Goal: Task Accomplishment & Management: Manage account settings

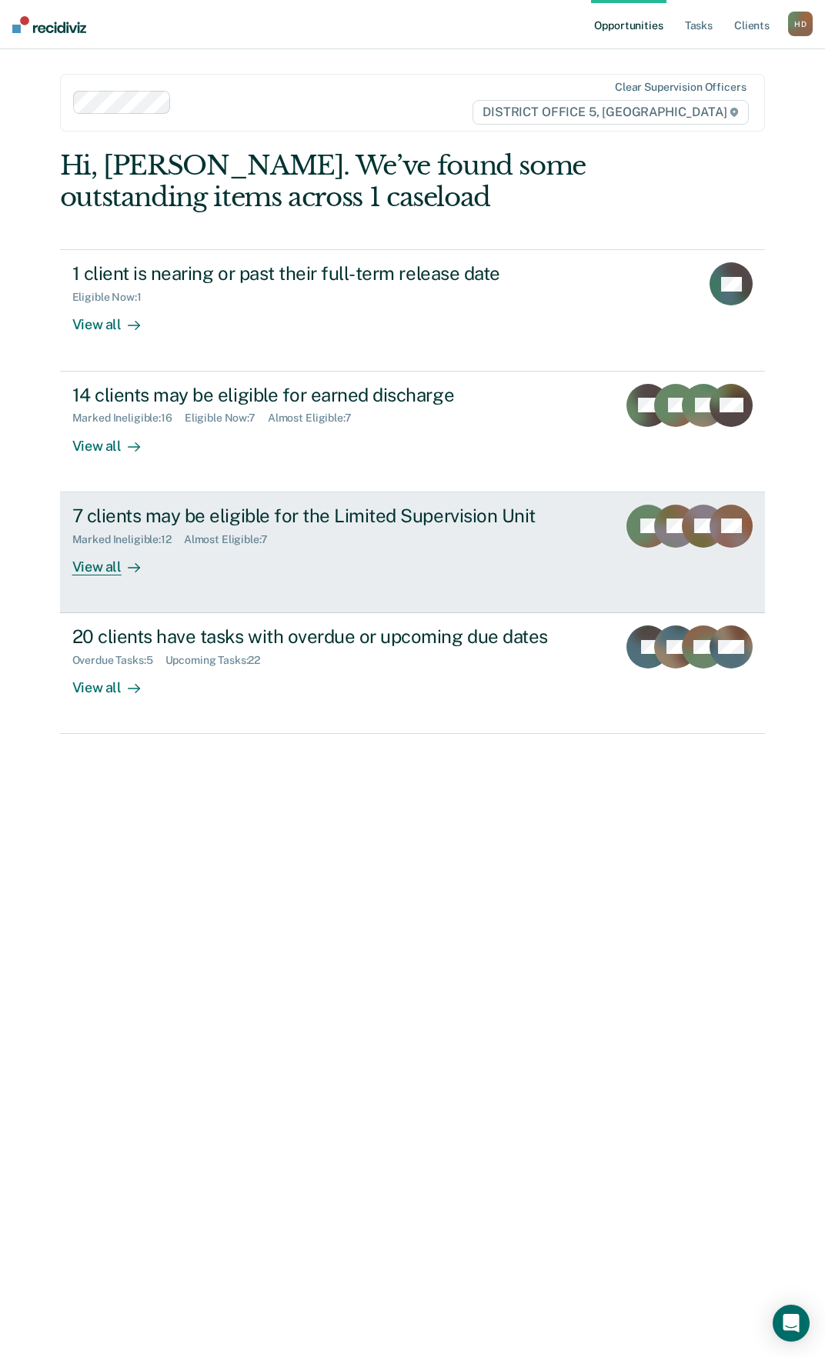
click at [148, 560] on div "View all" at bounding box center [115, 560] width 86 height 30
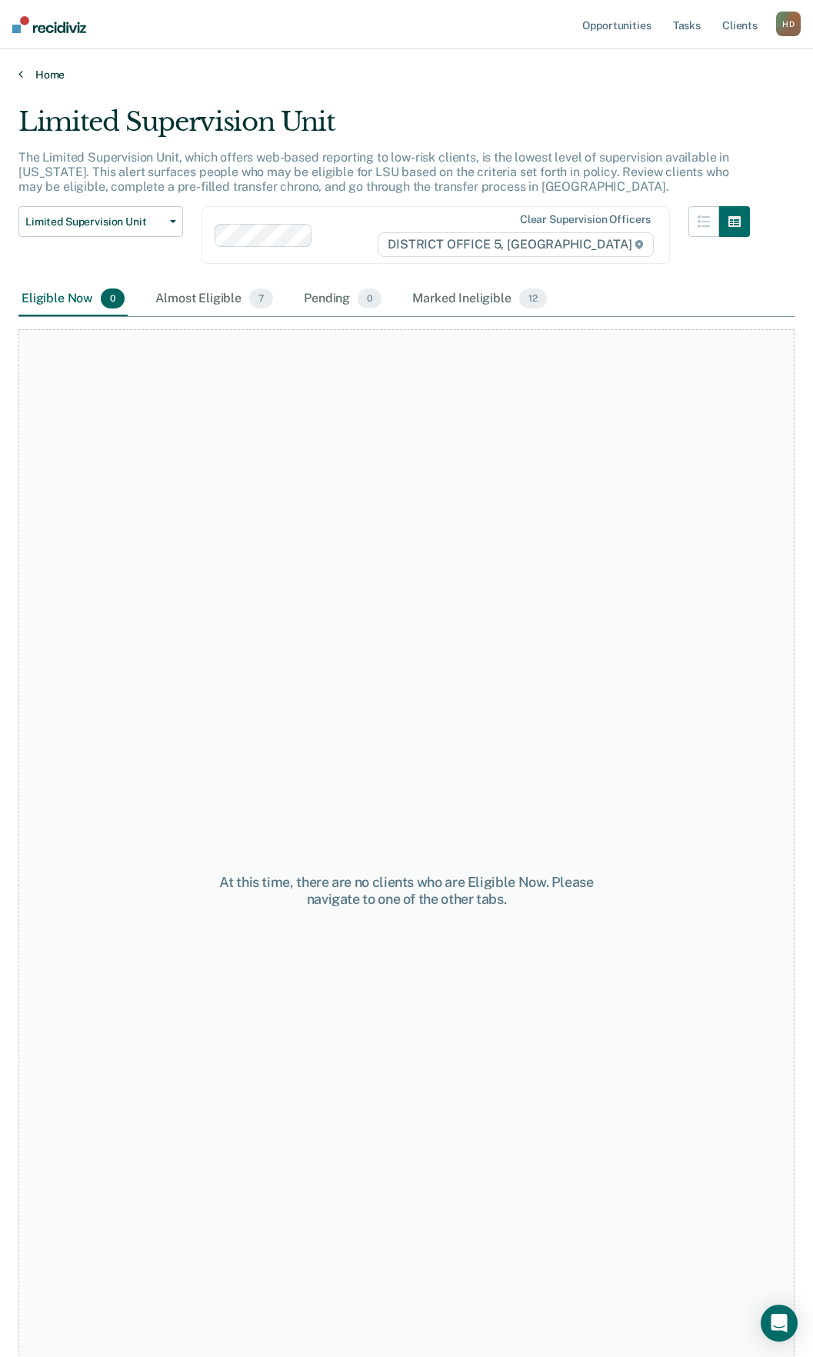
click at [28, 72] on link "Home" at bounding box center [406, 75] width 776 height 14
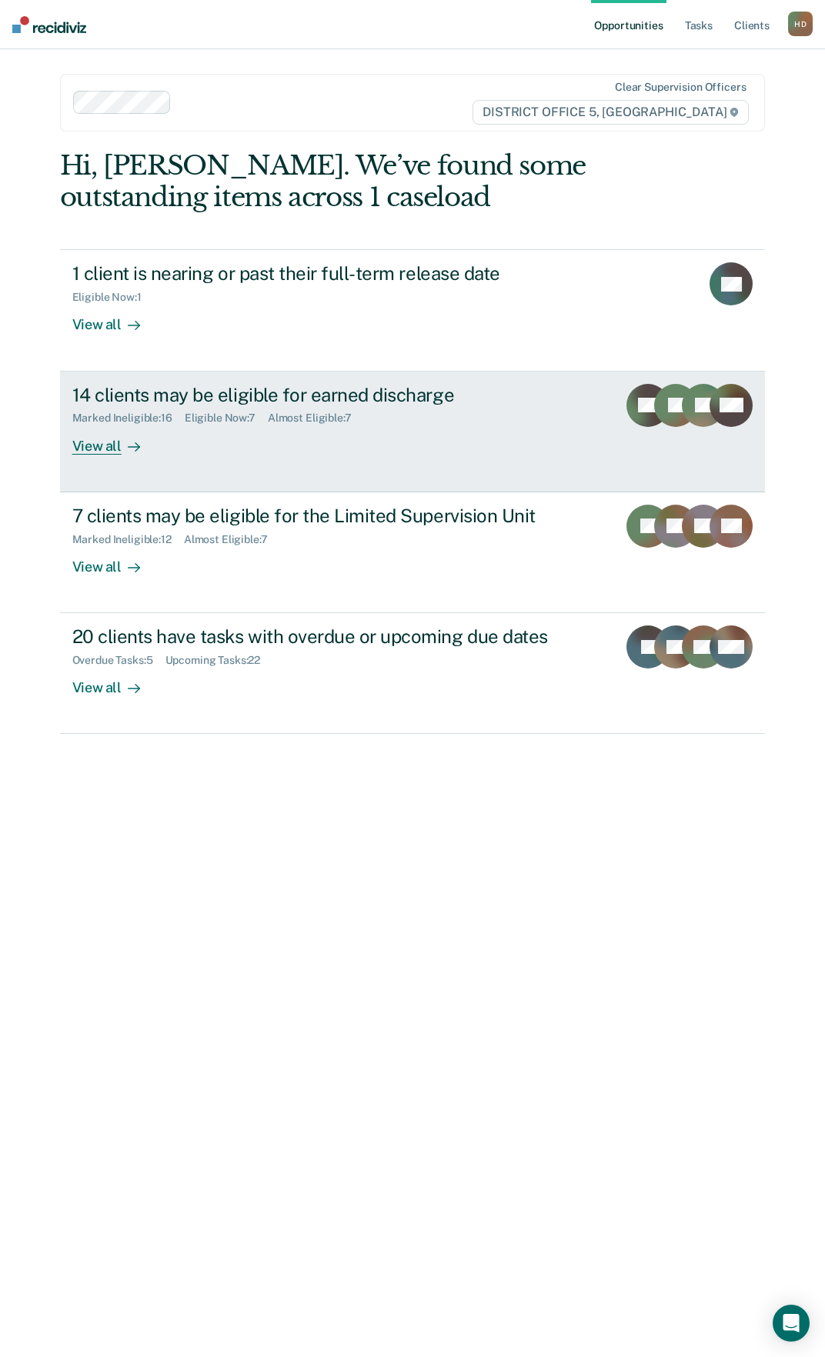
click at [120, 427] on div "View all" at bounding box center [115, 440] width 86 height 30
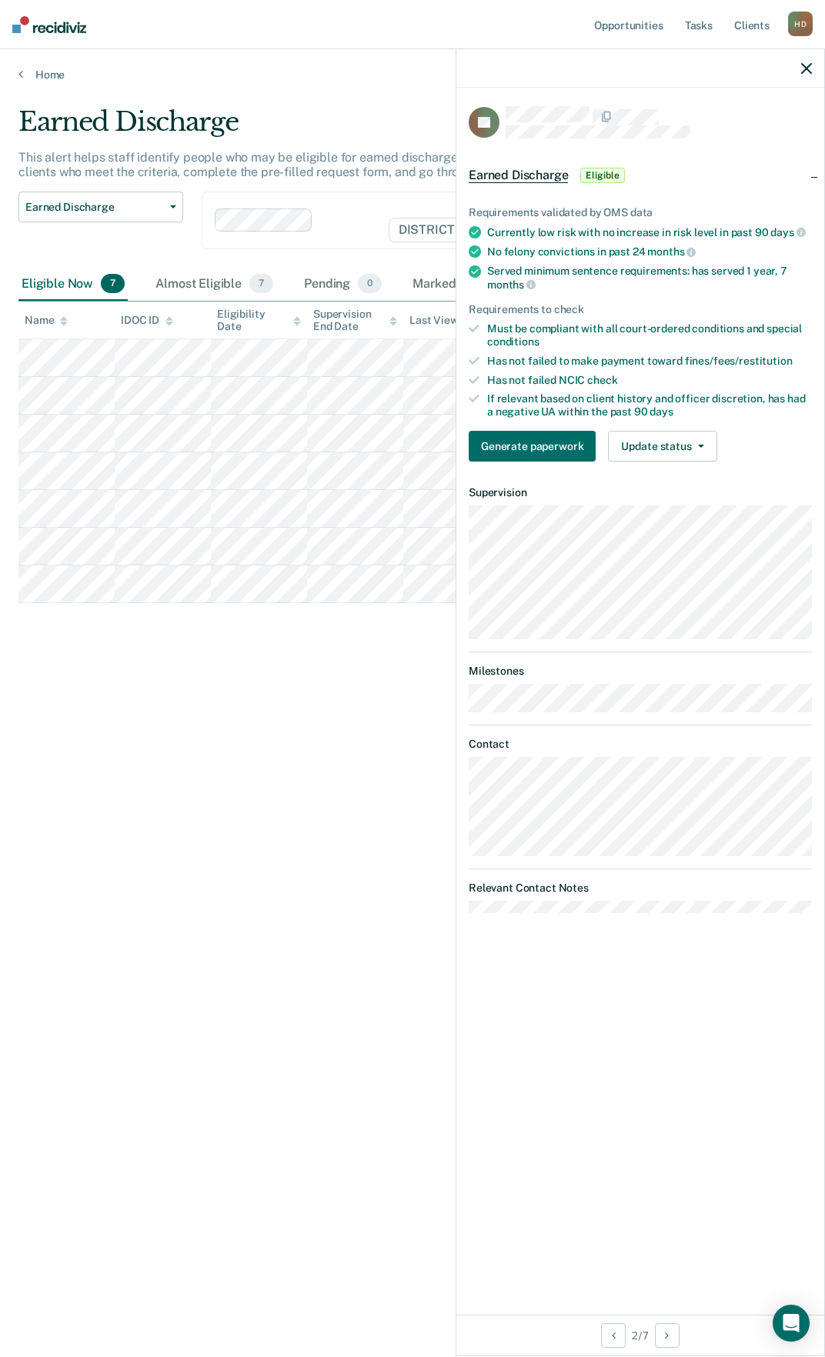
click at [802, 78] on div at bounding box center [640, 68] width 368 height 38
click at [808, 68] on icon "button" at bounding box center [806, 68] width 11 height 11
click at [812, 67] on div at bounding box center [640, 68] width 368 height 38
click at [807, 67] on icon "button" at bounding box center [806, 68] width 11 height 11
click at [810, 68] on icon "button" at bounding box center [806, 68] width 11 height 11
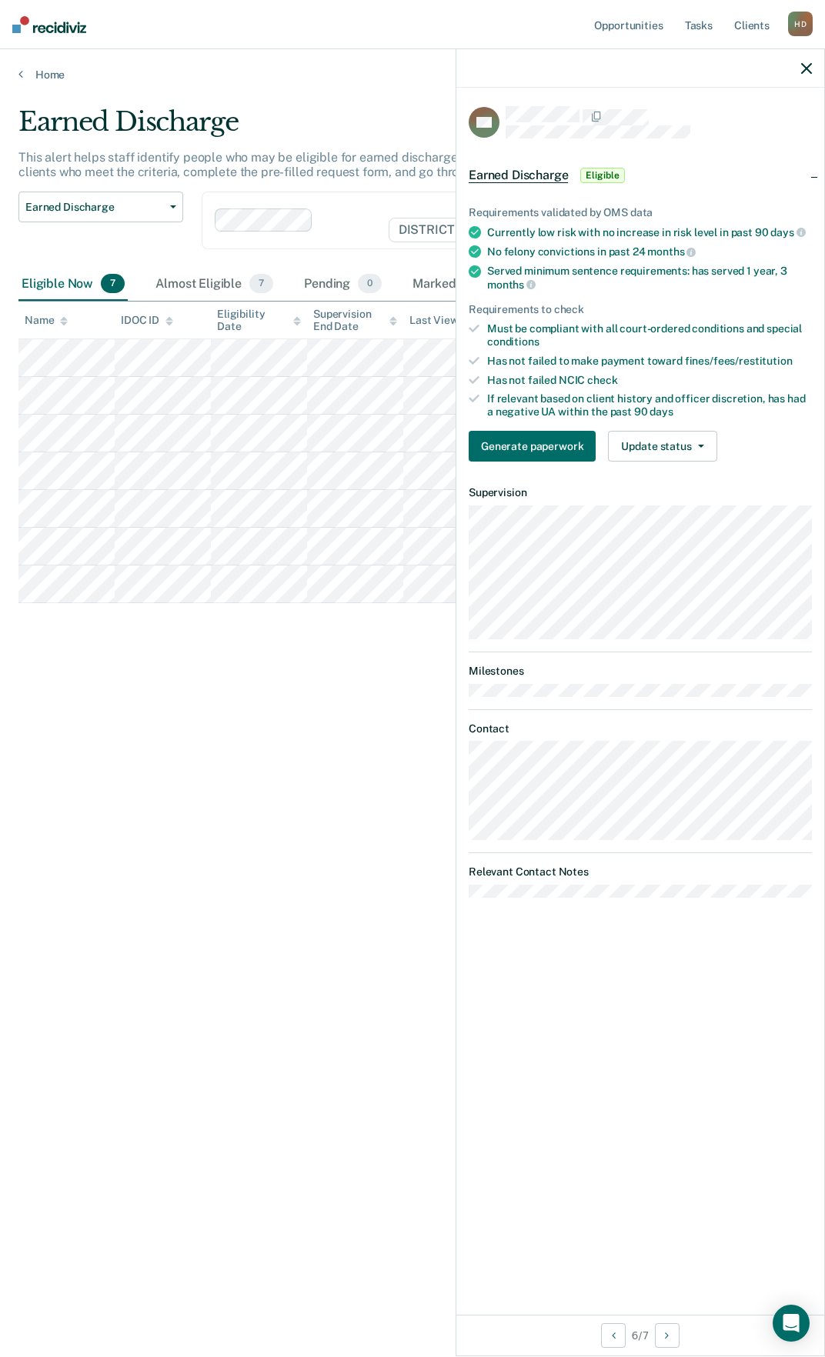
drag, startPoint x: 532, startPoint y: 330, endPoint x: 695, endPoint y: 320, distance: 162.6
click at [695, 322] on div "Must be compliant with all court-ordered conditions and special conditions" at bounding box center [649, 335] width 325 height 26
click at [802, 73] on icon "button" at bounding box center [806, 68] width 11 height 11
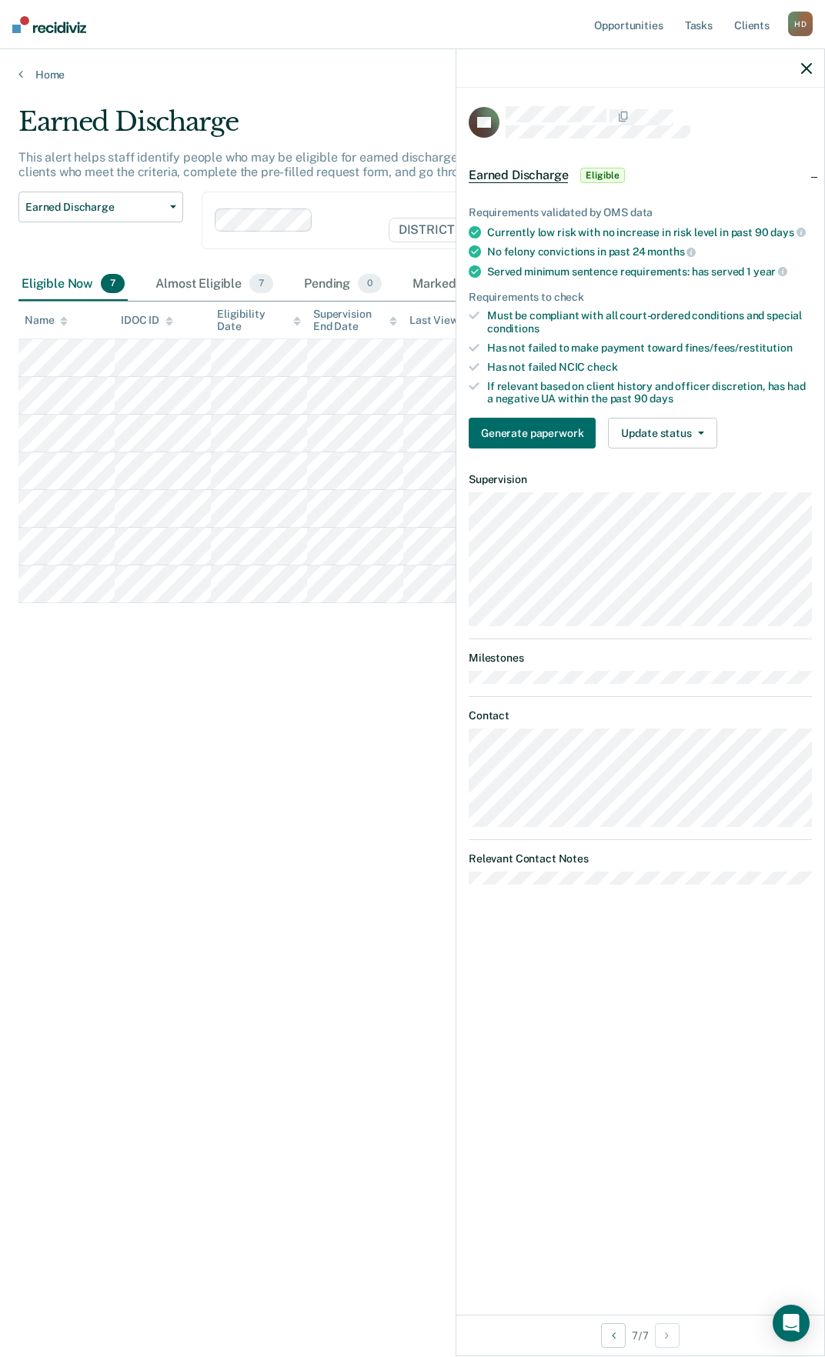
click at [803, 68] on icon "button" at bounding box center [806, 68] width 11 height 11
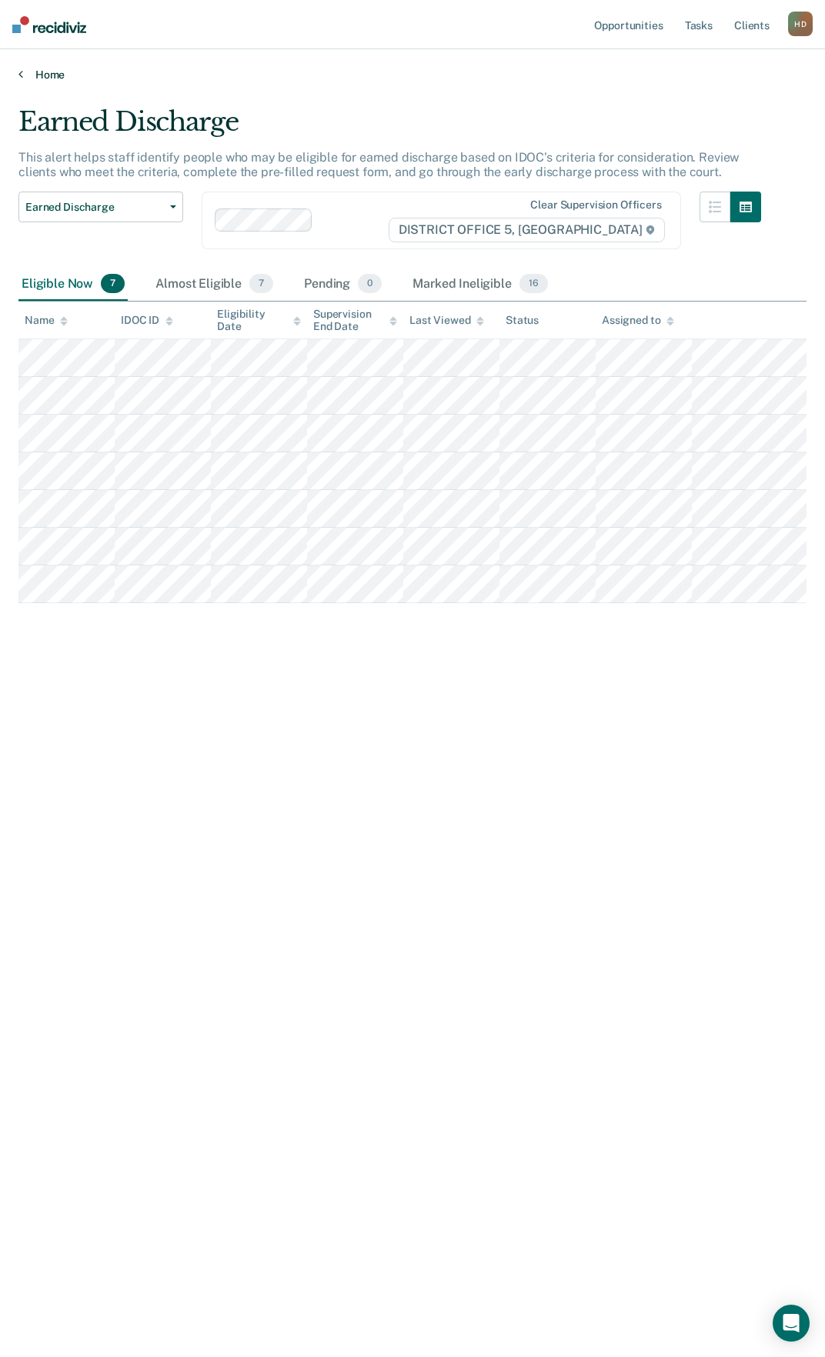
click at [47, 68] on link "Home" at bounding box center [412, 75] width 788 height 14
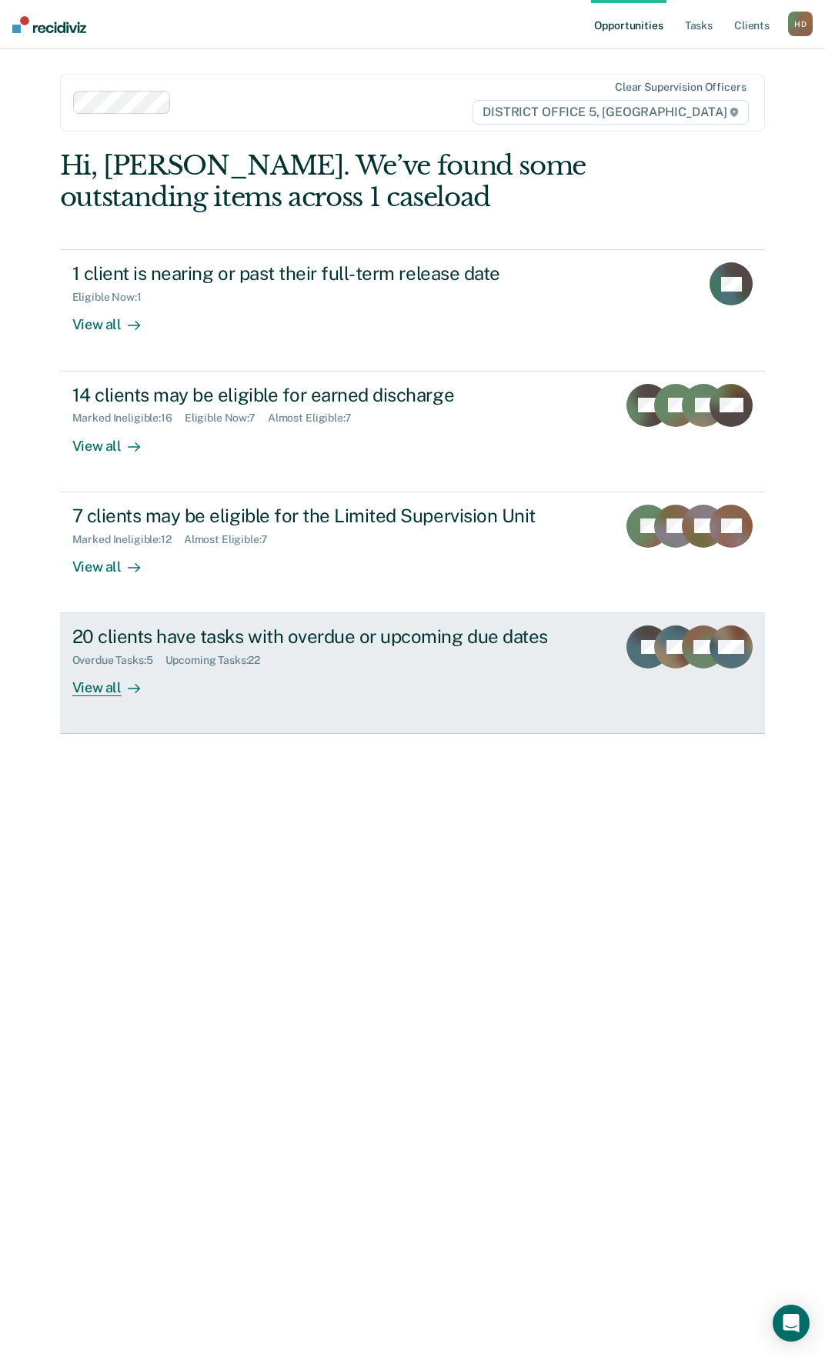
click at [329, 670] on div "20 clients have tasks with overdue or upcoming due dates Overdue Tasks : 5 Upco…" at bounding box center [357, 660] width 570 height 71
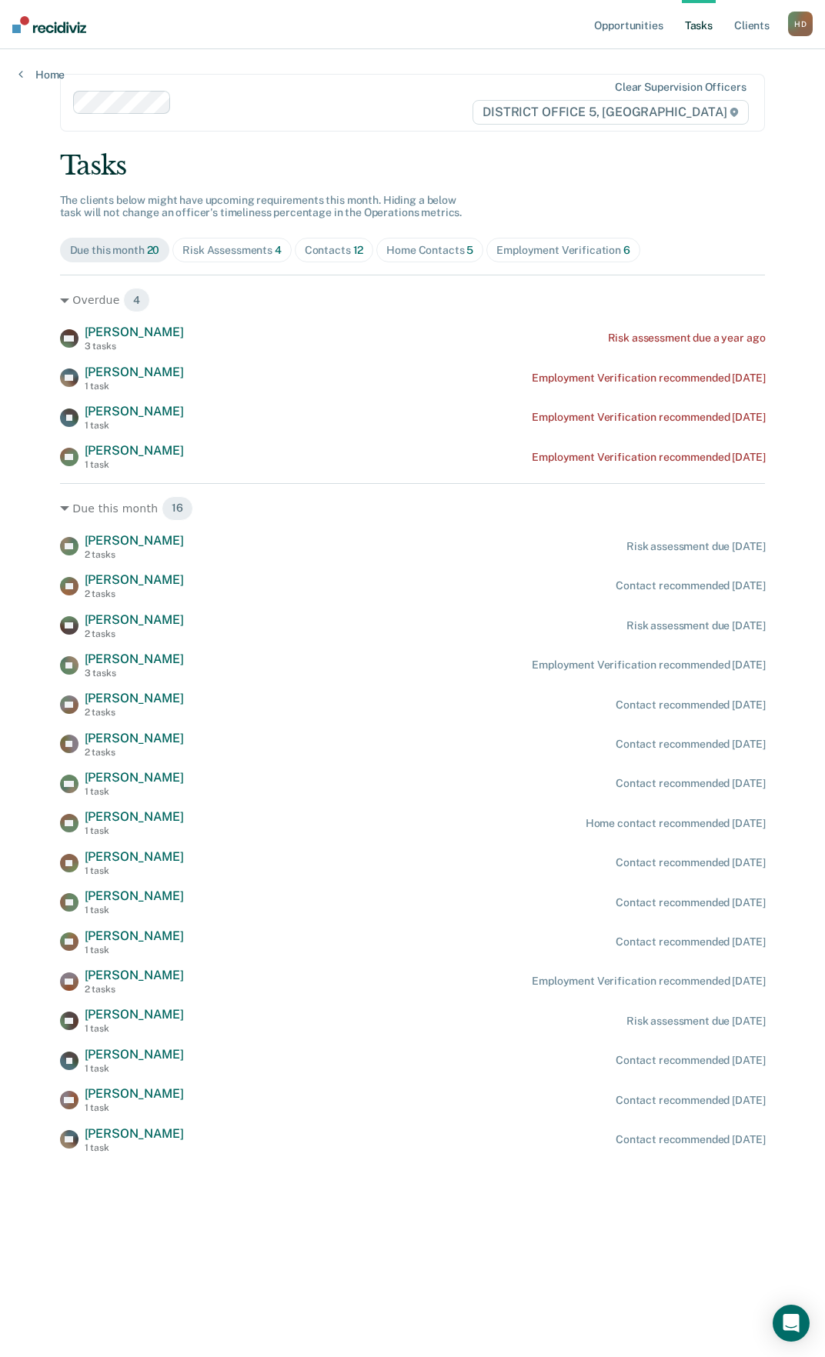
click at [383, 247] on span "Home Contacts 5" at bounding box center [429, 250] width 107 height 25
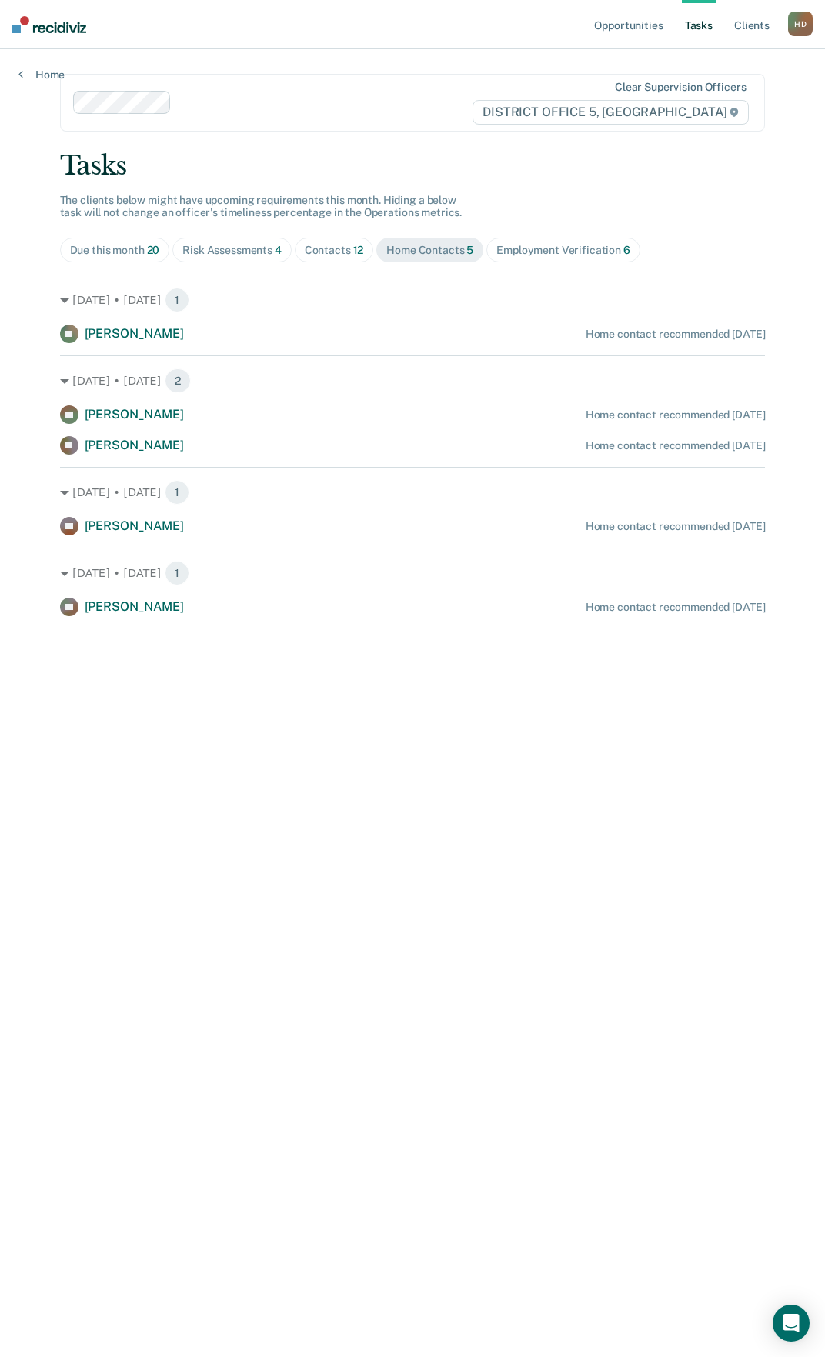
click at [565, 249] on div "Employment Verification 6" at bounding box center [563, 250] width 134 height 13
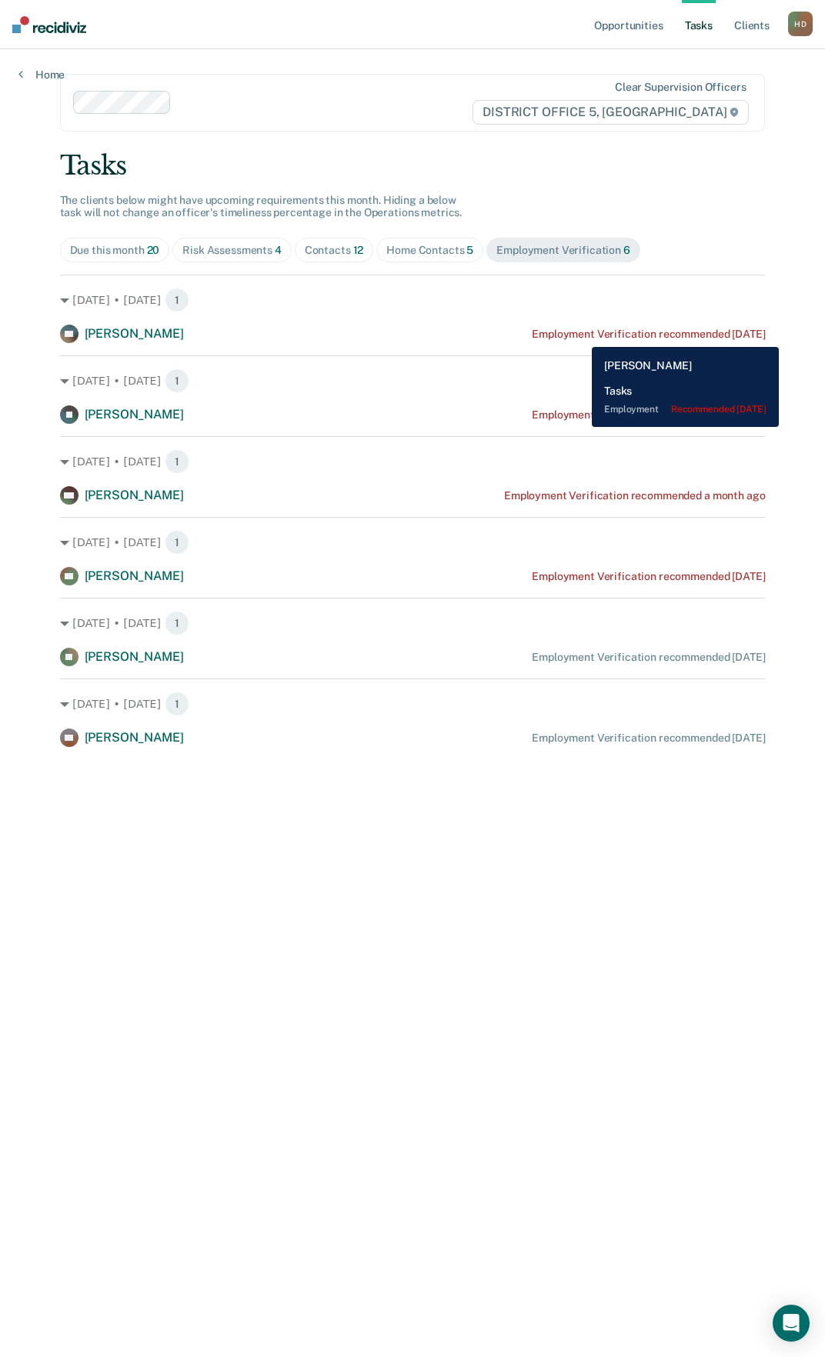
click at [580, 335] on div "Employment Verification recommended [DATE]" at bounding box center [648, 334] width 233 height 13
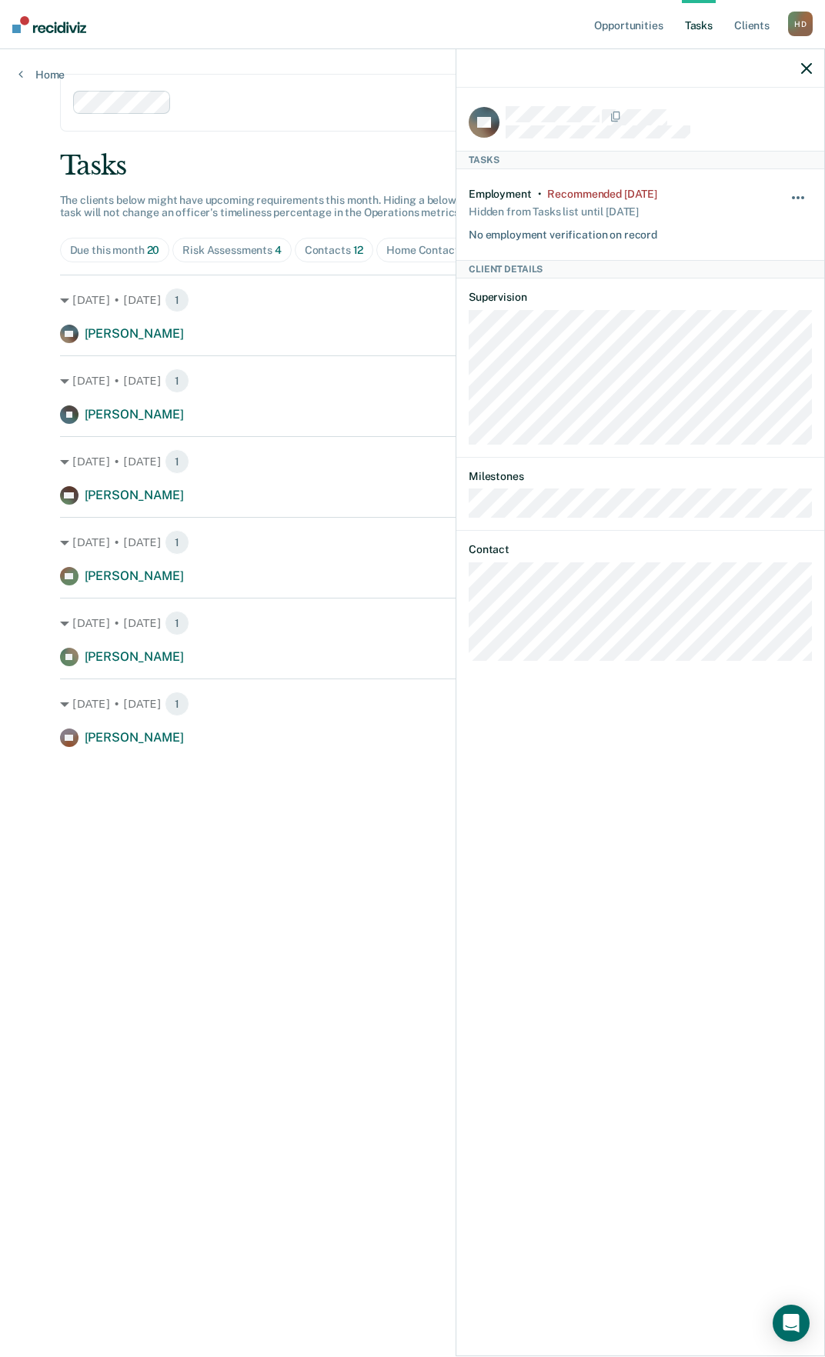
click at [805, 195] on button "button" at bounding box center [798, 205] width 26 height 25
click at [749, 312] on button "90 days" at bounding box center [756, 320] width 111 height 25
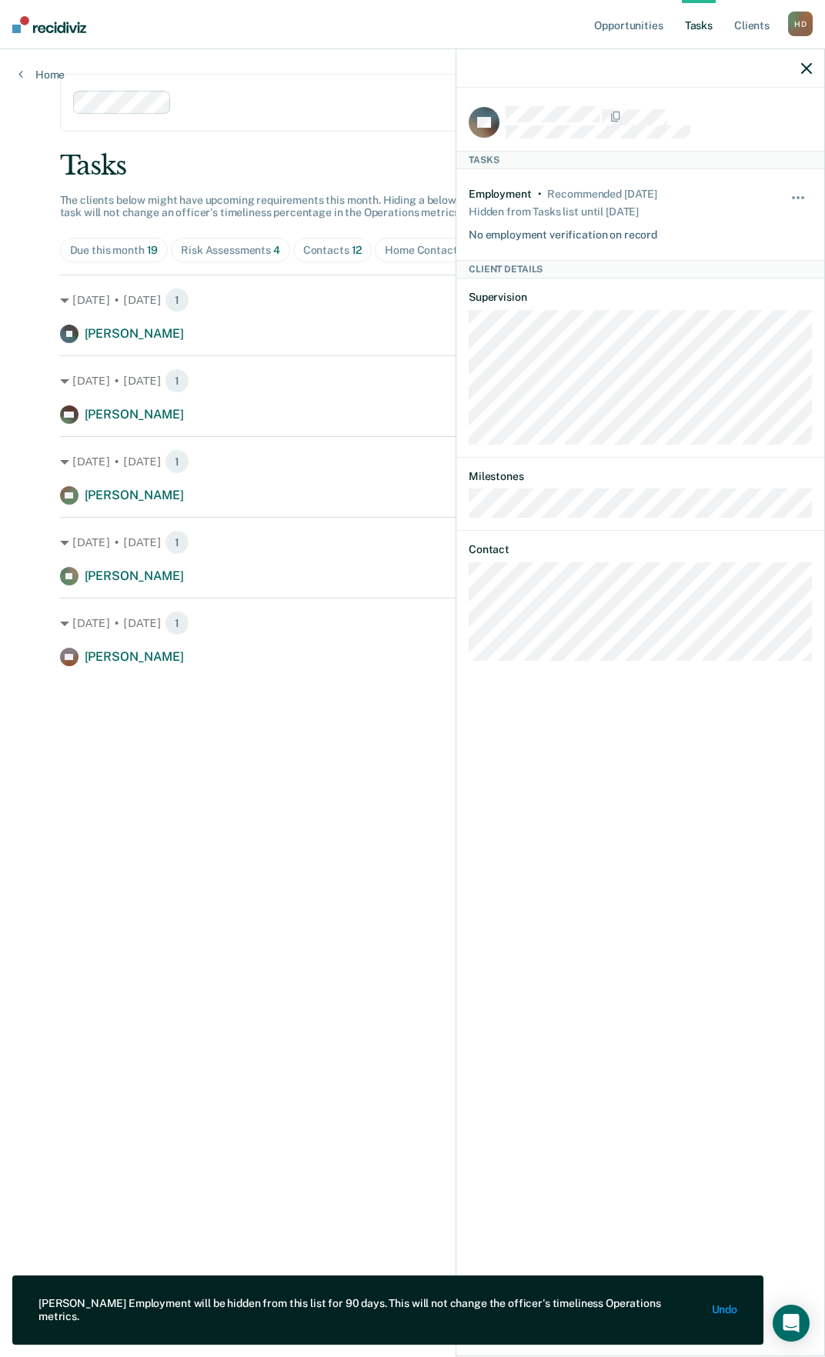
click at [810, 70] on icon "button" at bounding box center [806, 68] width 11 height 11
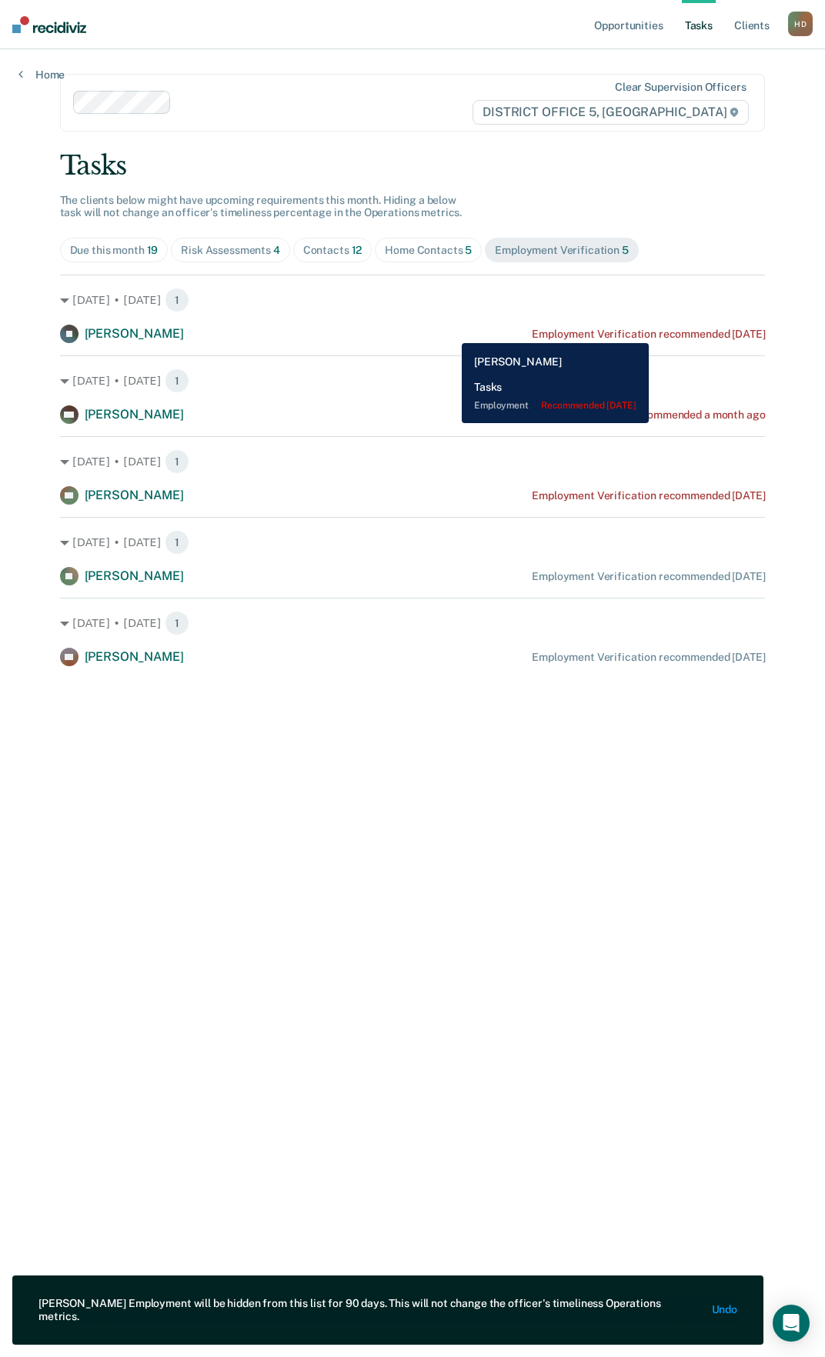
click at [678, 332] on div "Employment Verification recommended [DATE]" at bounding box center [648, 334] width 233 height 13
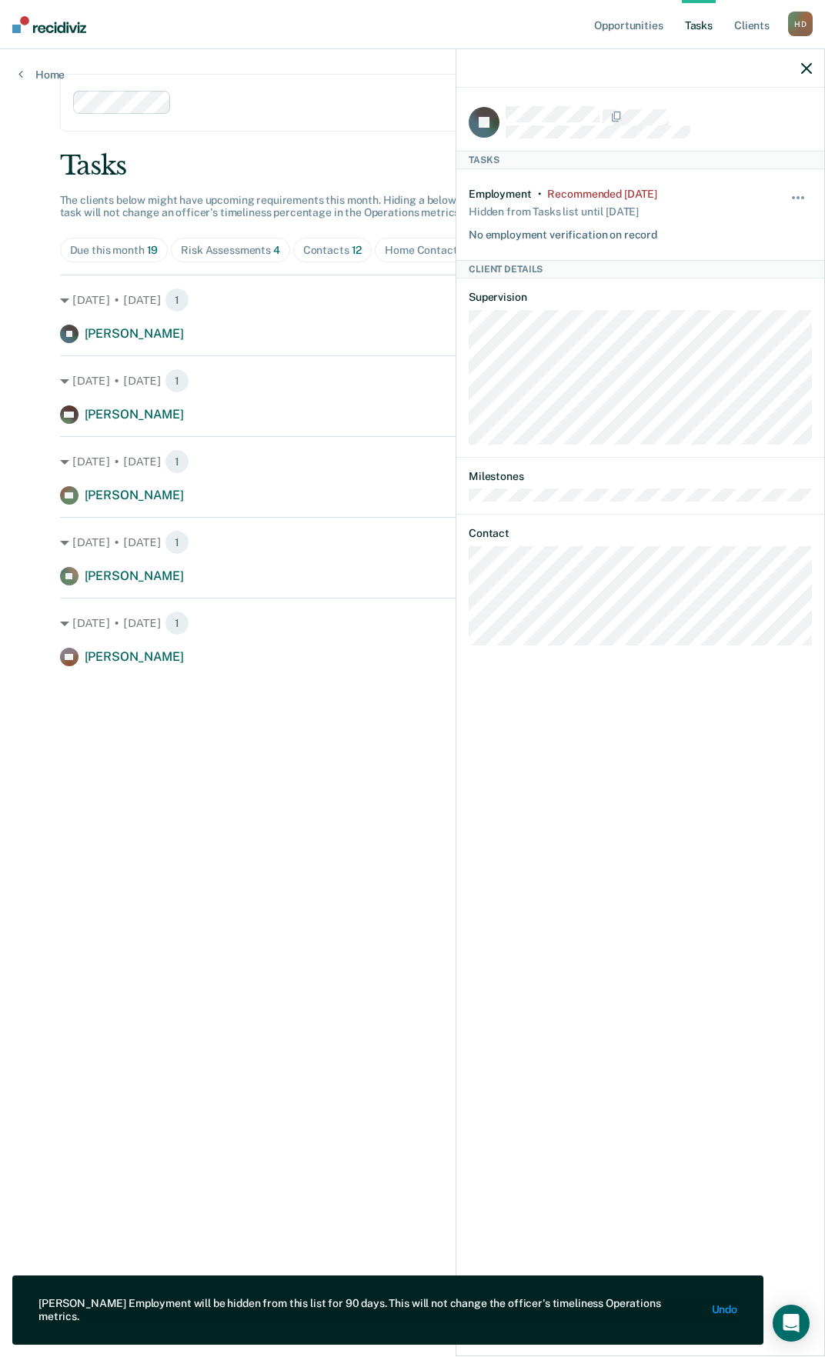
click at [795, 191] on div "Hide from tasks list for... 7 days 30 days 90 days" at bounding box center [798, 215] width 26 height 54
click at [798, 202] on button "button" at bounding box center [798, 205] width 26 height 25
click at [738, 316] on button "90 days" at bounding box center [756, 320] width 111 height 25
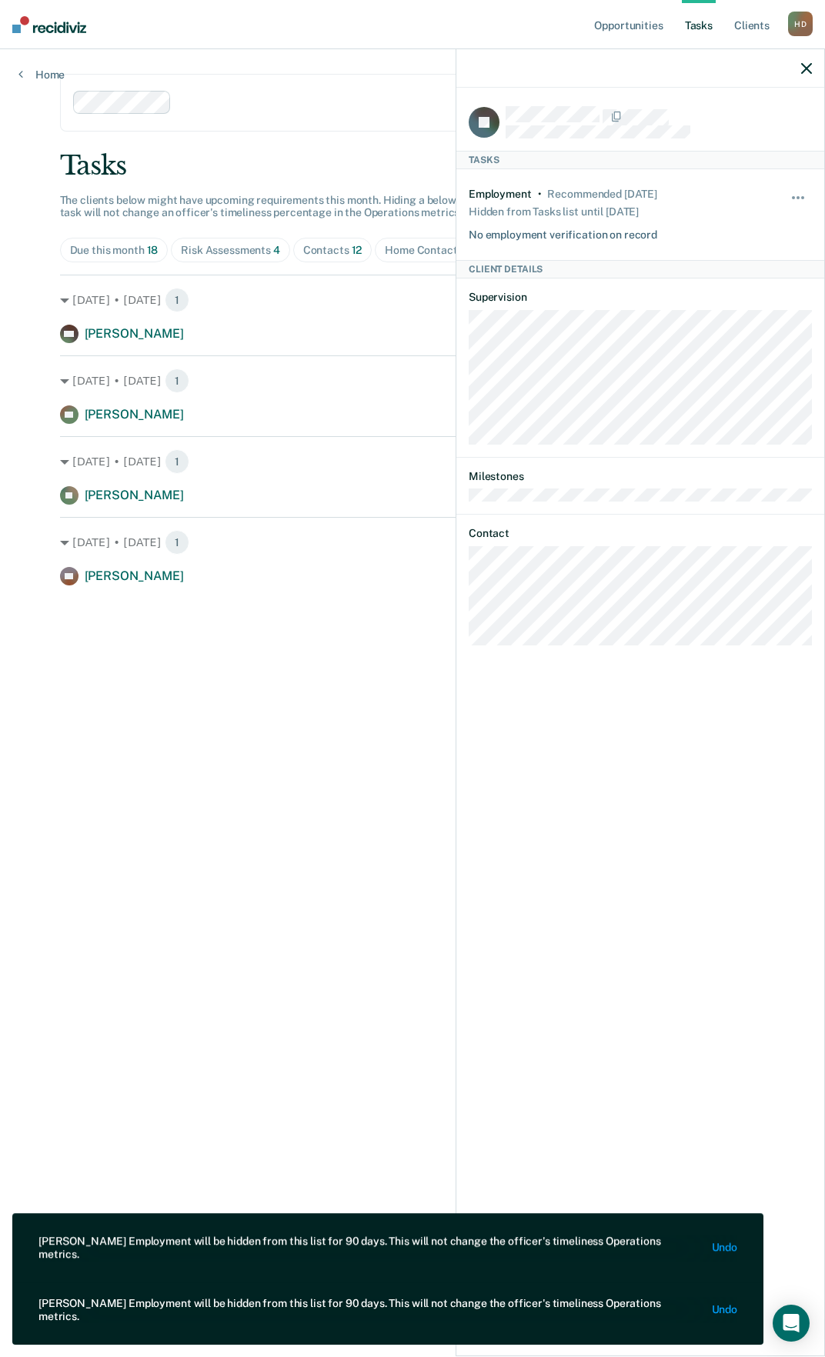
click at [805, 64] on icon "button" at bounding box center [806, 68] width 11 height 11
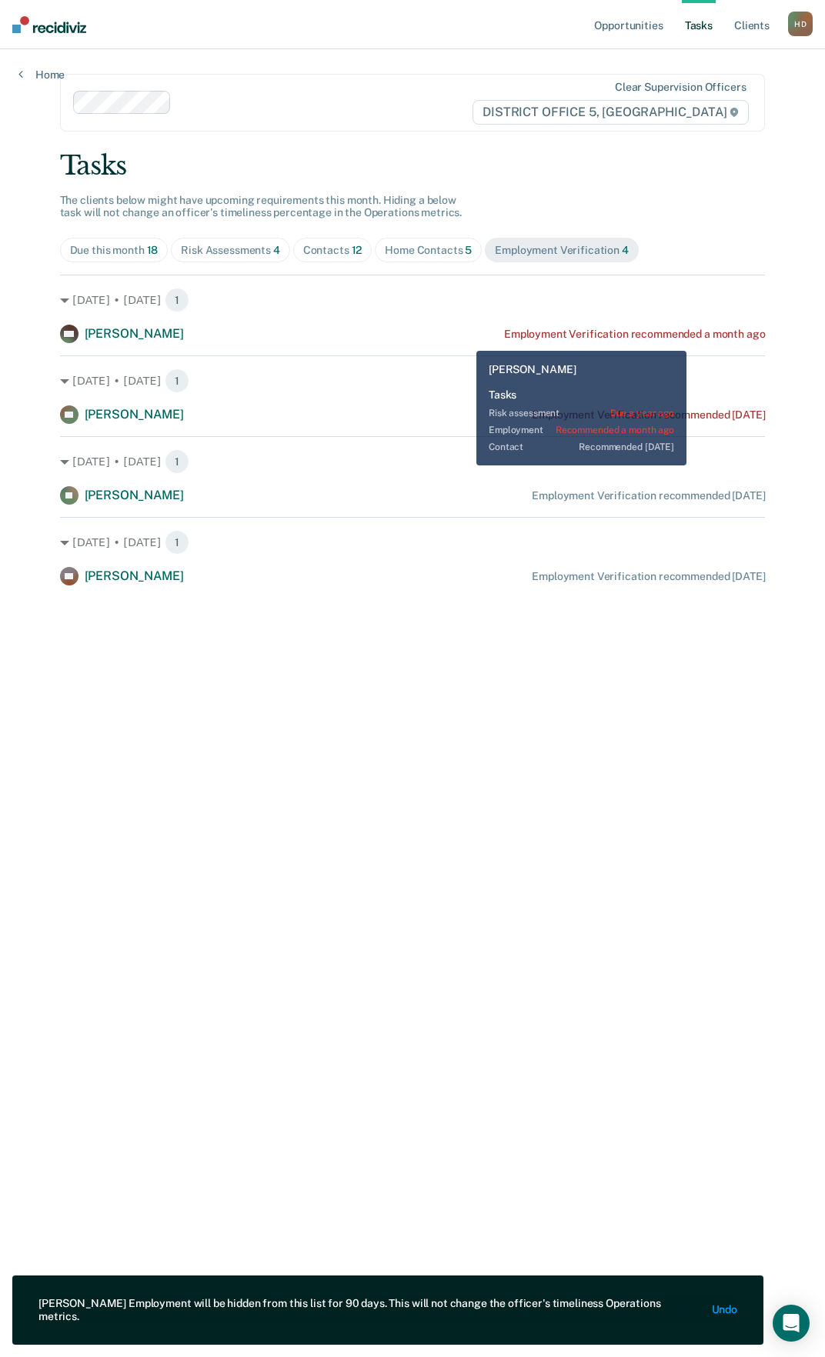
click at [688, 339] on div "Employment Verification recommended a month ago" at bounding box center [634, 334] width 261 height 13
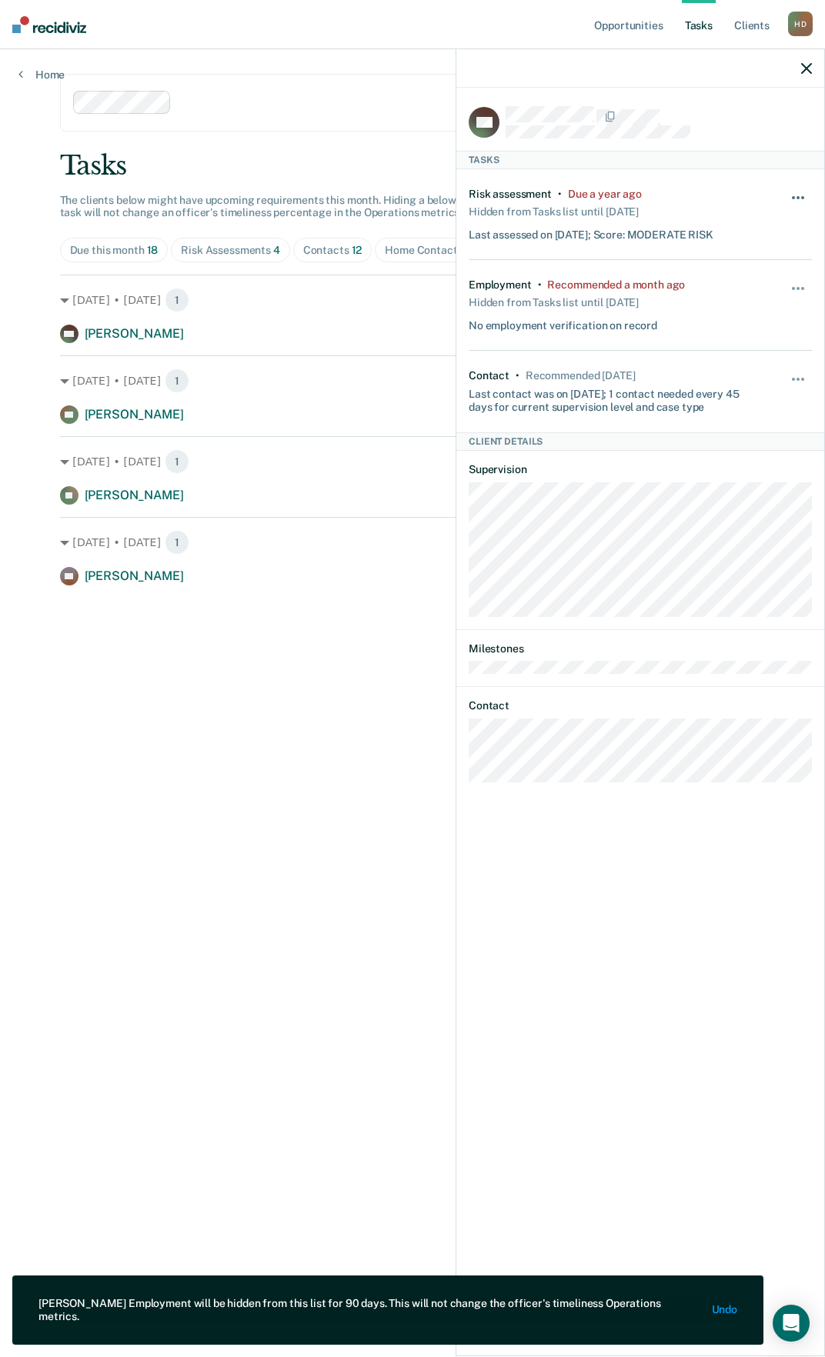
click at [795, 195] on button "button" at bounding box center [798, 205] width 26 height 25
click at [768, 325] on button "90 days" at bounding box center [756, 320] width 111 height 25
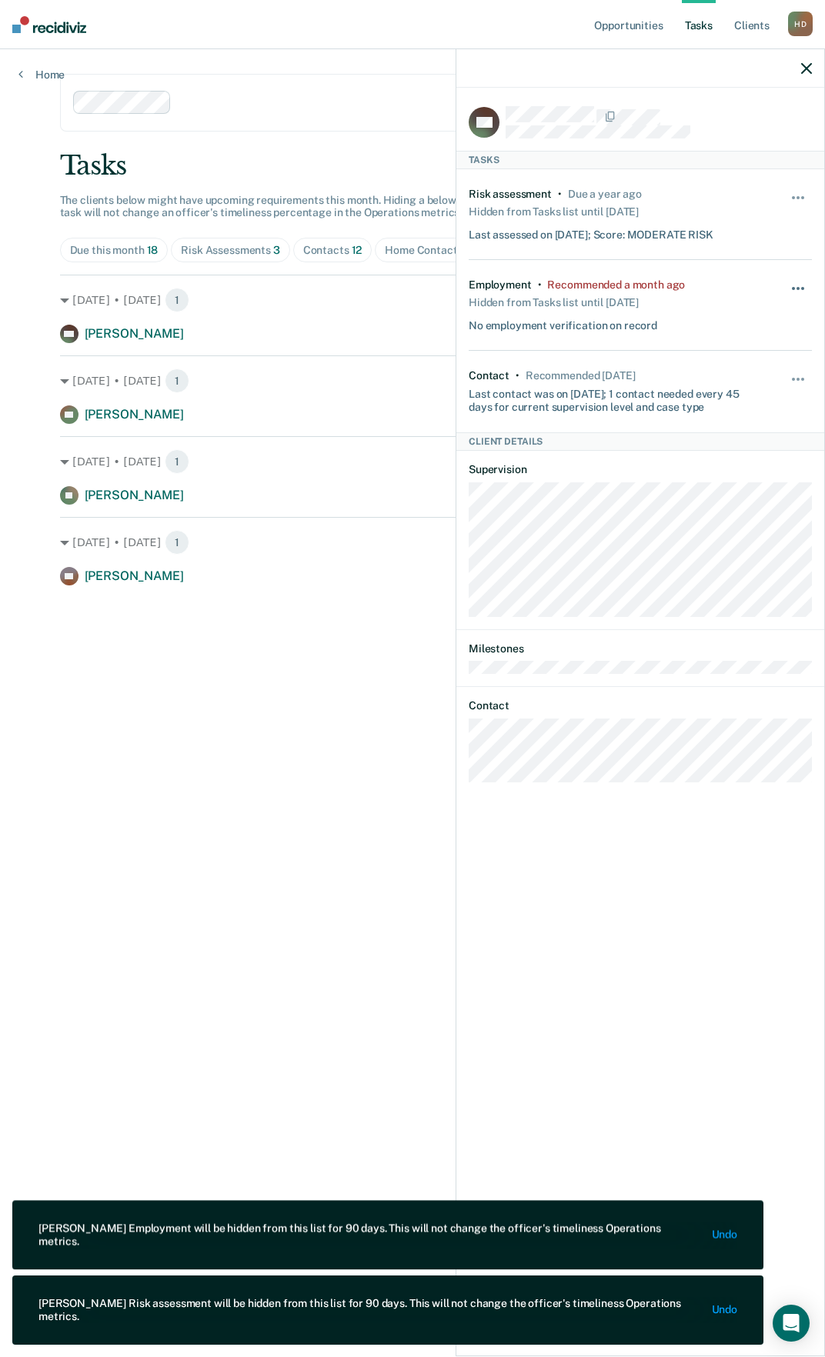
click at [802, 284] on button "button" at bounding box center [798, 296] width 26 height 25
click at [742, 412] on button "90 days" at bounding box center [756, 411] width 111 height 25
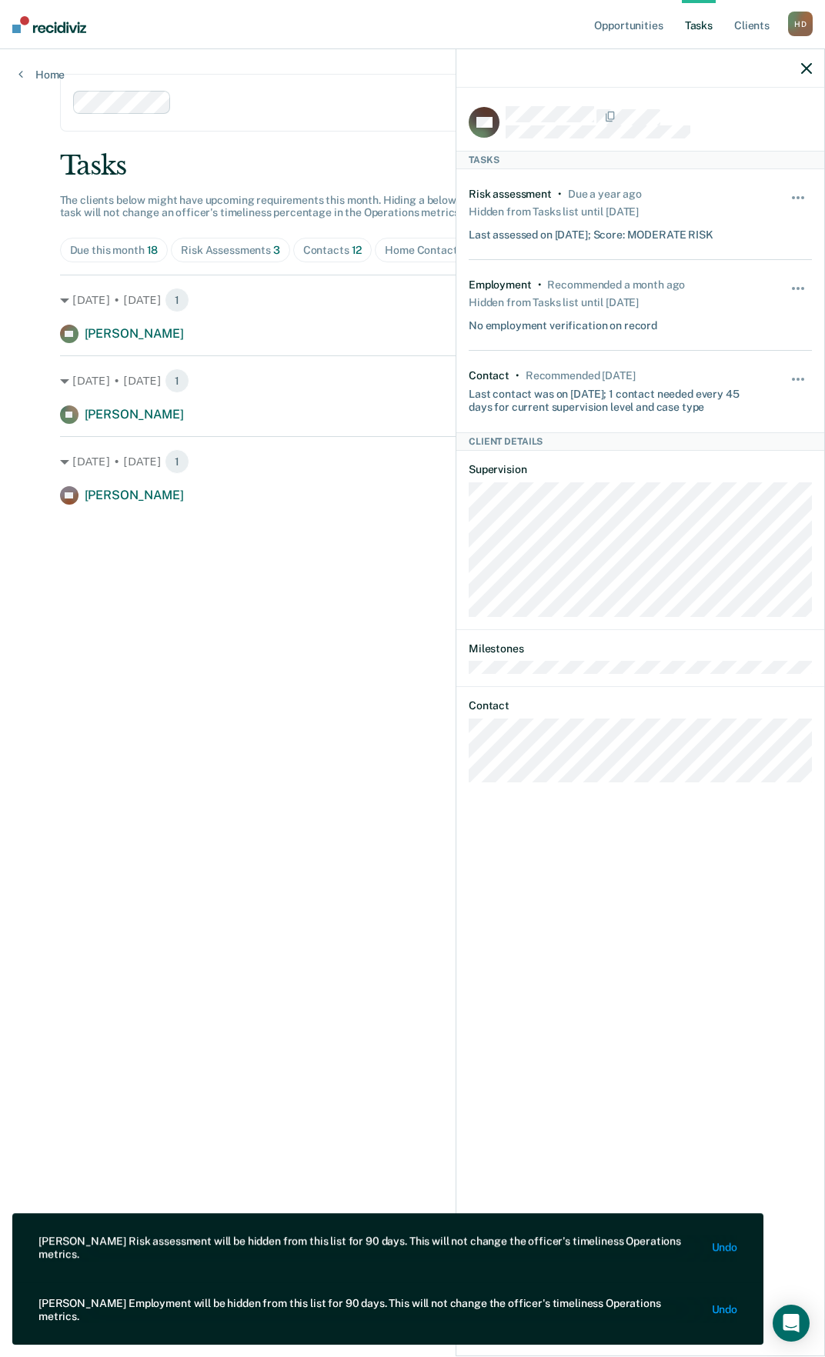
click at [808, 64] on icon "button" at bounding box center [806, 68] width 11 height 11
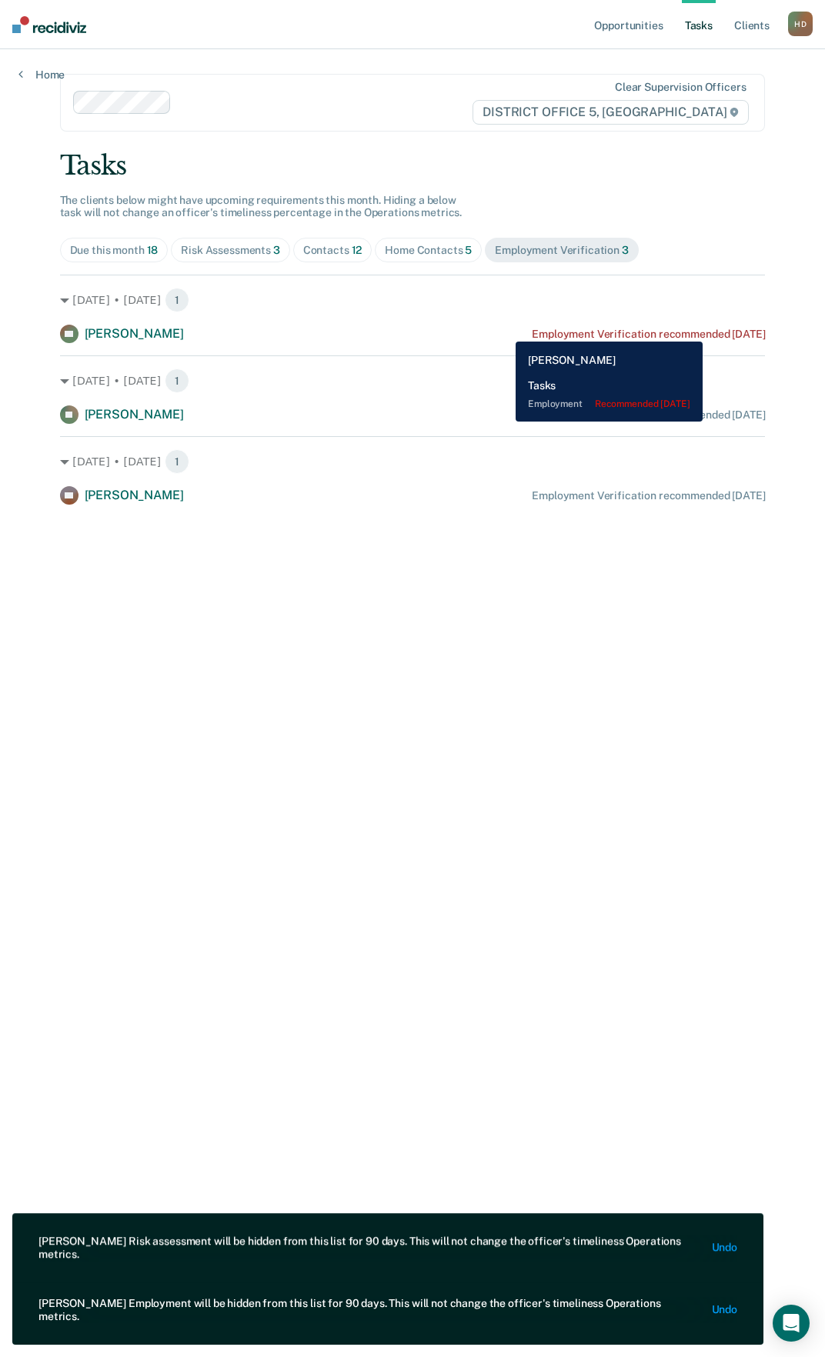
click at [721, 330] on div "Employment Verification recommended [DATE]" at bounding box center [648, 334] width 233 height 13
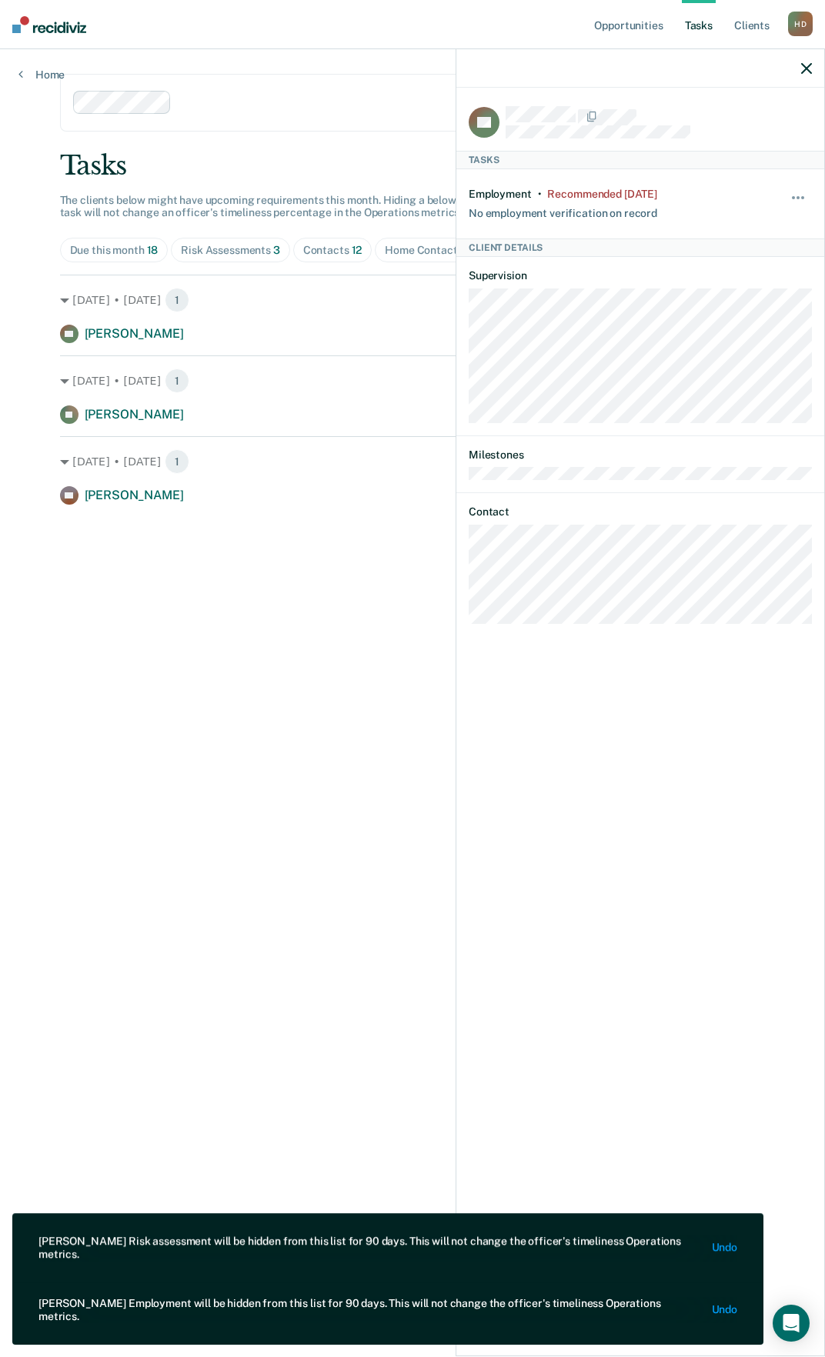
click at [298, 651] on main "Clear supervision officers DISTRICT OFFICE 5, TWIN FALLS Tasks The clients belo…" at bounding box center [413, 684] width 742 height 1271
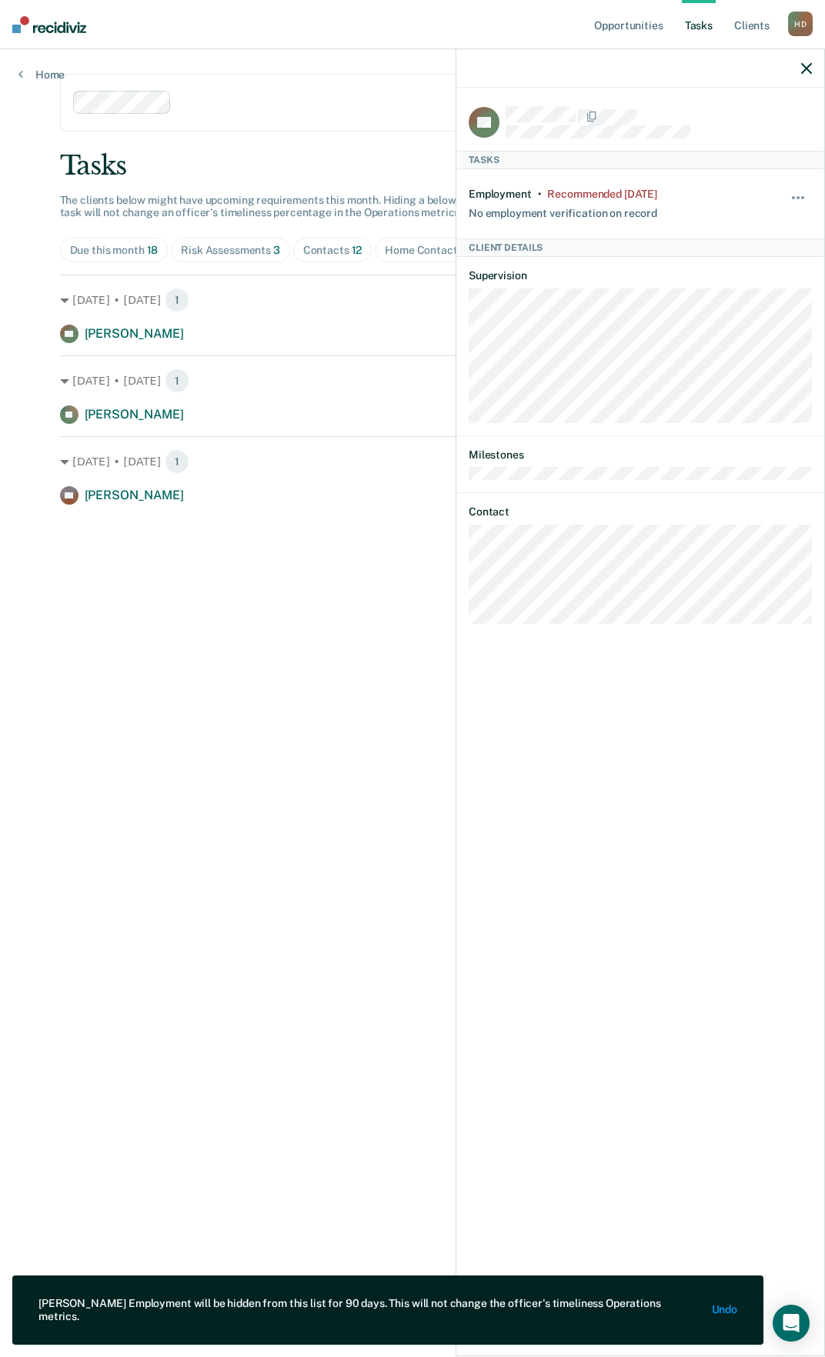
click at [798, 71] on div at bounding box center [640, 68] width 368 height 38
click at [802, 70] on icon "button" at bounding box center [806, 68] width 11 height 11
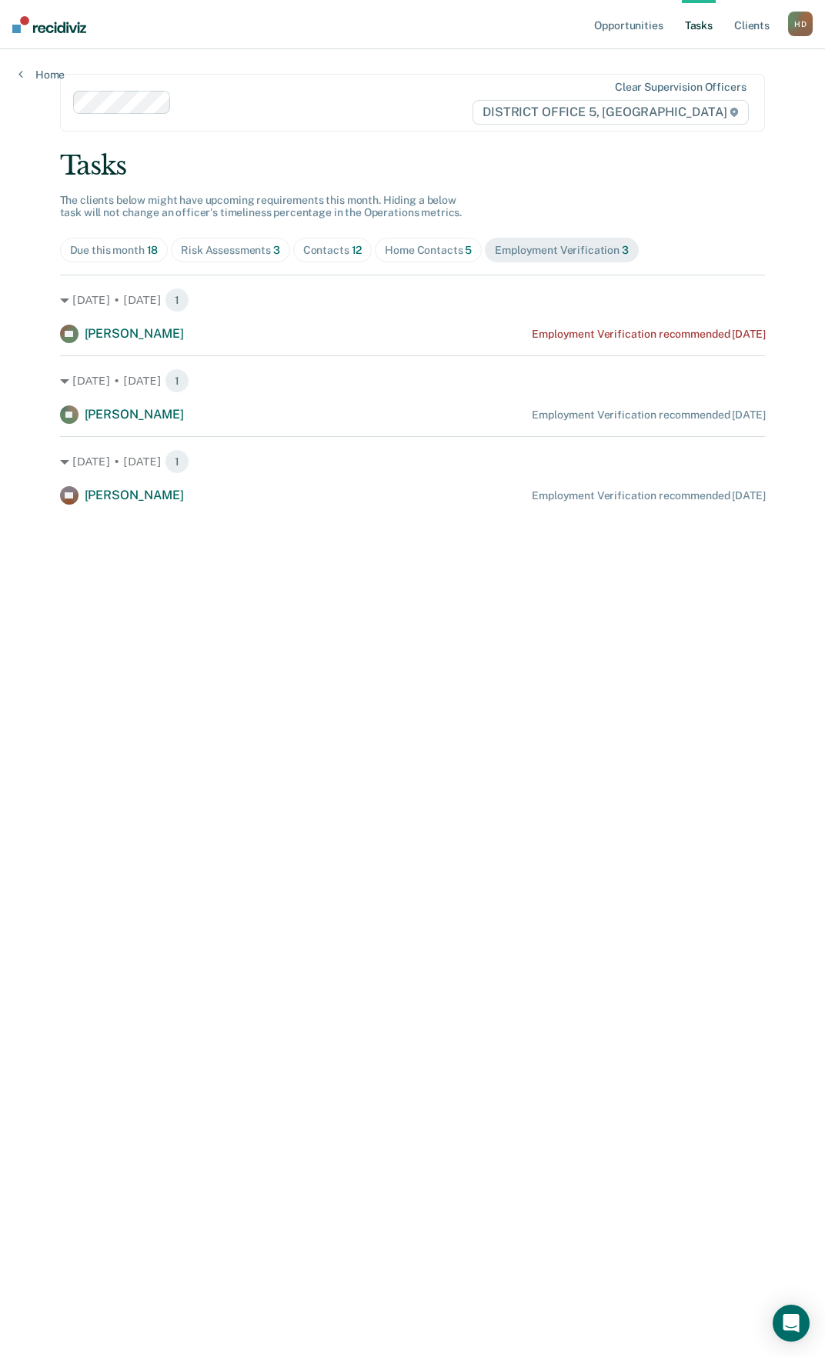
click at [468, 247] on span "5" at bounding box center [468, 250] width 7 height 12
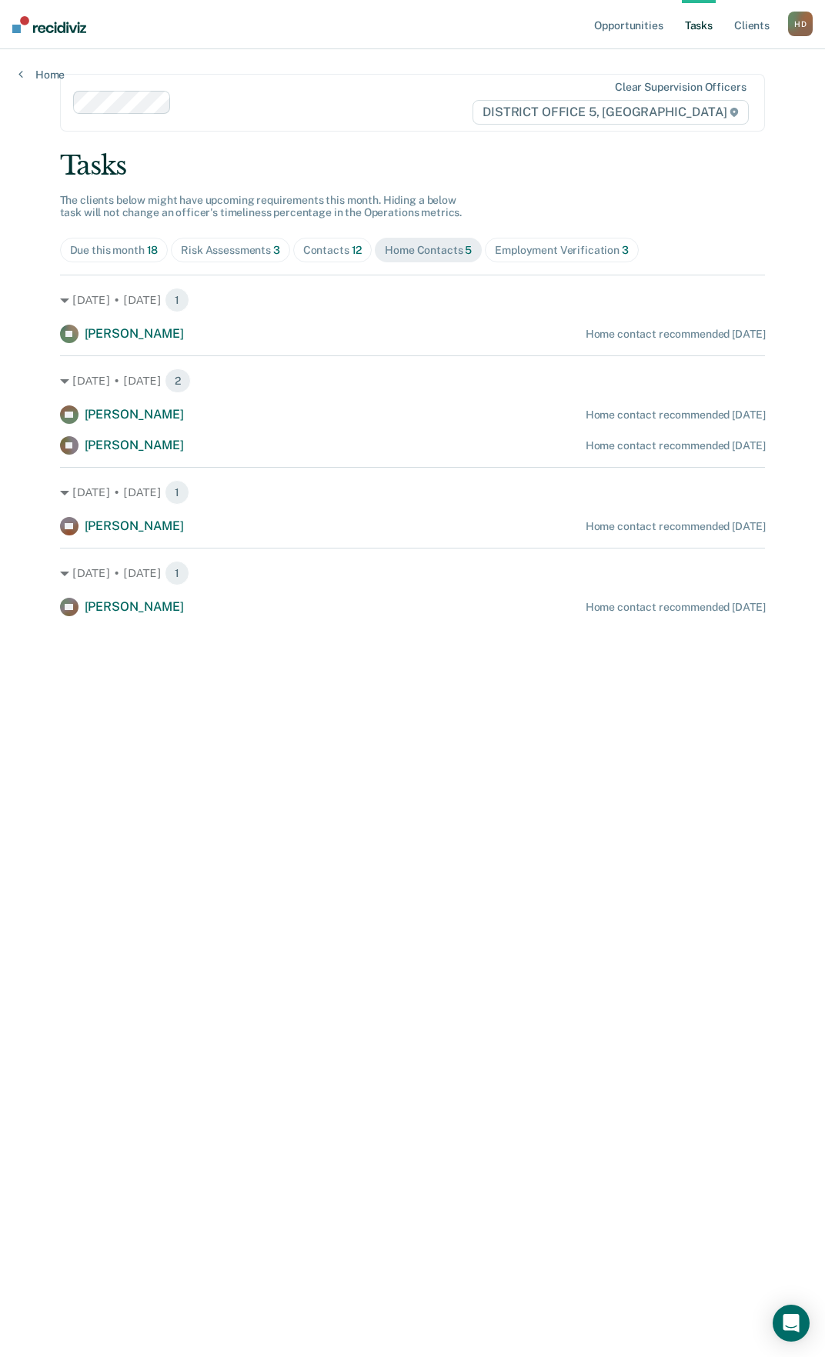
click at [335, 255] on div "Contacts 12" at bounding box center [332, 250] width 59 height 13
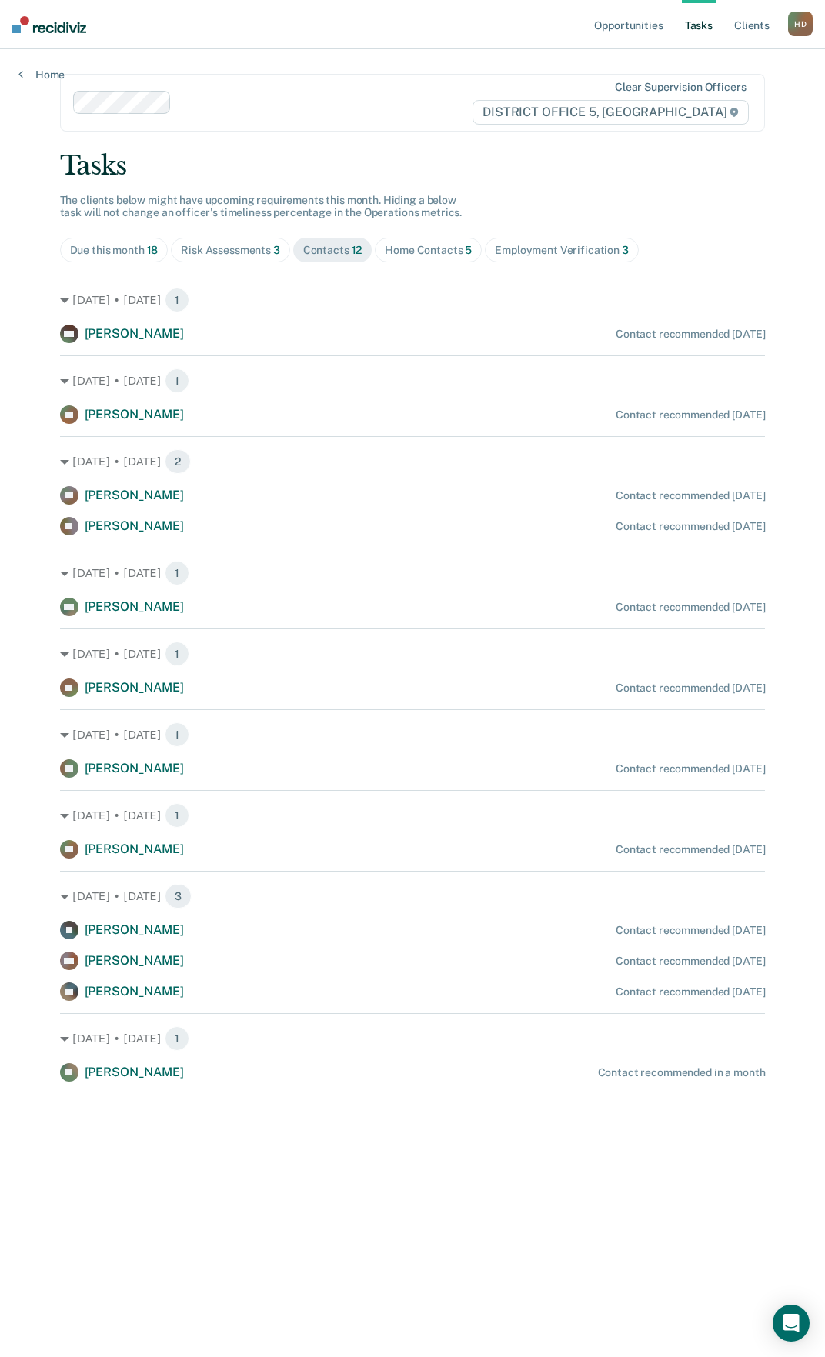
click at [212, 247] on div "Risk Assessments 3" at bounding box center [230, 250] width 99 height 13
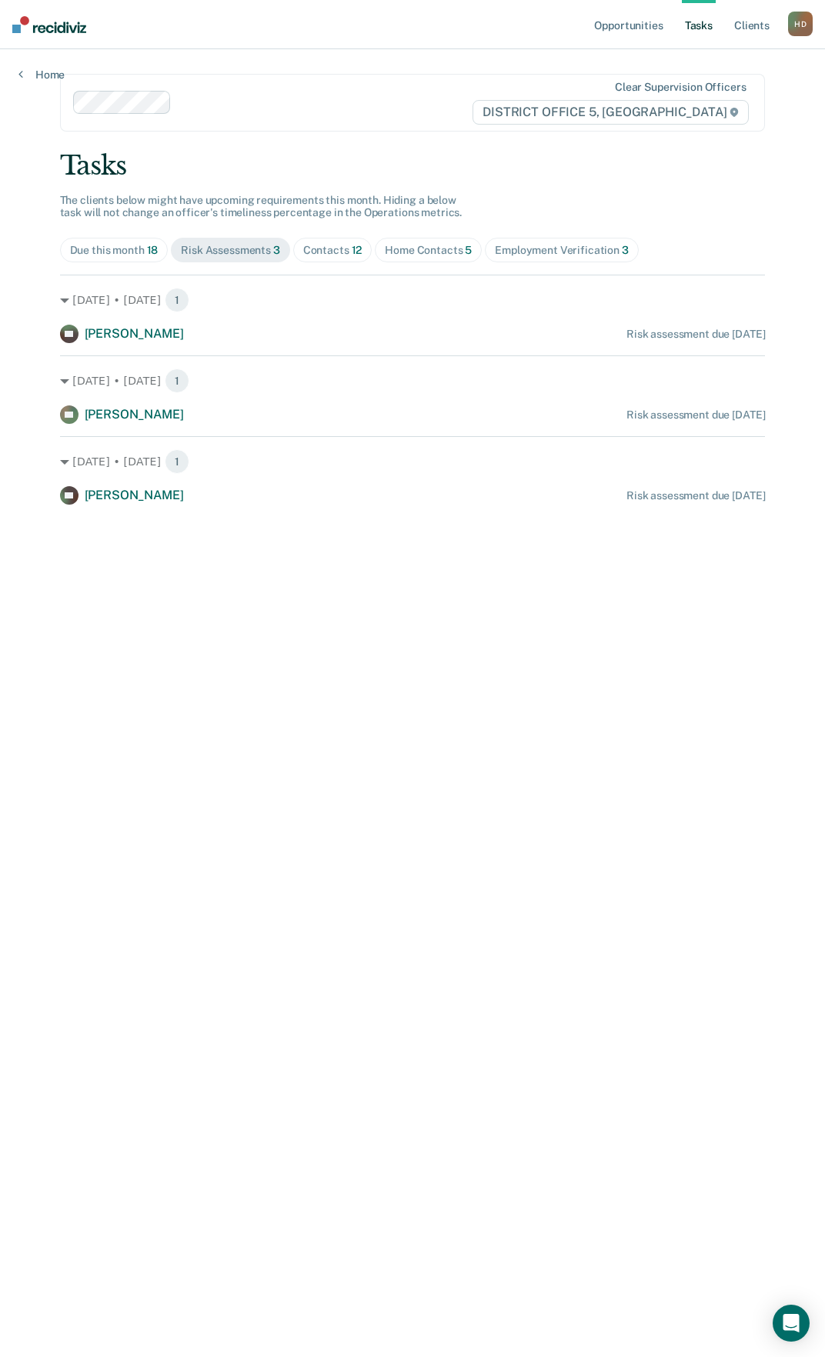
click at [429, 712] on main "Clear supervision officers DISTRICT OFFICE 5, TWIN FALLS Tasks The clients belo…" at bounding box center [413, 684] width 742 height 1271
click at [110, 252] on div "Due this month 18" at bounding box center [114, 250] width 88 height 13
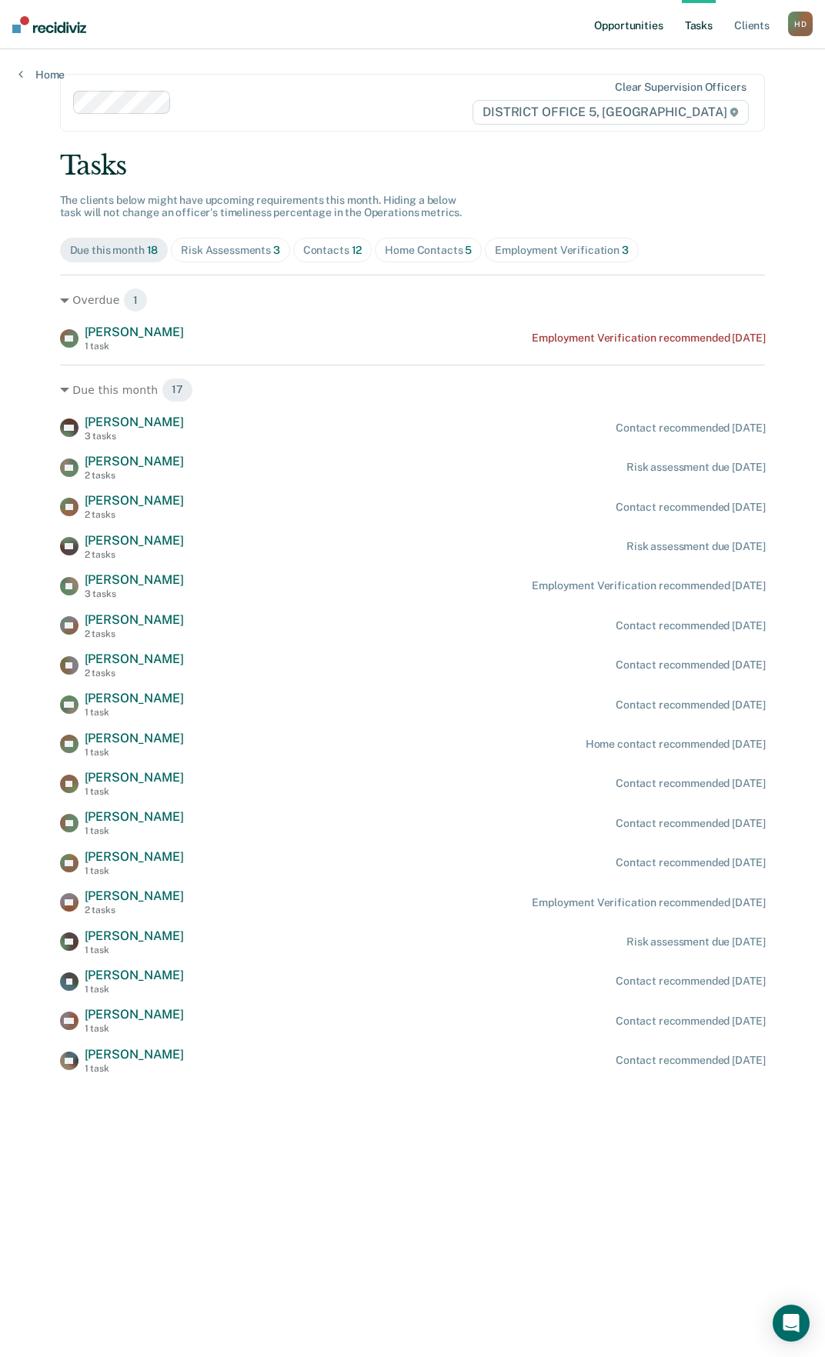
click at [650, 24] on link "Opportunities" at bounding box center [628, 24] width 75 height 49
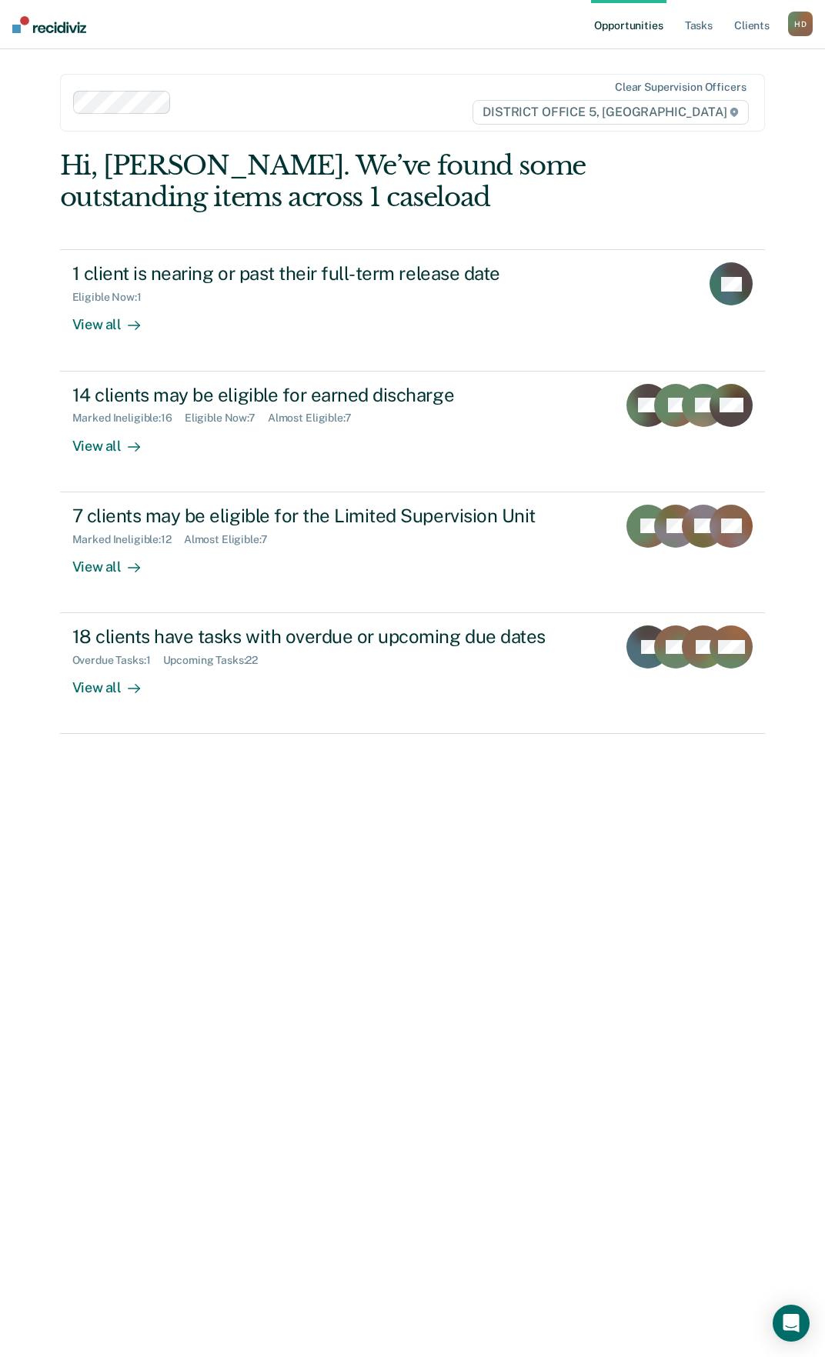
click at [678, 823] on div "Hi, [PERSON_NAME]. We’ve found some outstanding items across 1 caseload 1 clien…" at bounding box center [412, 742] width 705 height 1185
click at [687, 16] on link "Tasks" at bounding box center [699, 24] width 34 height 49
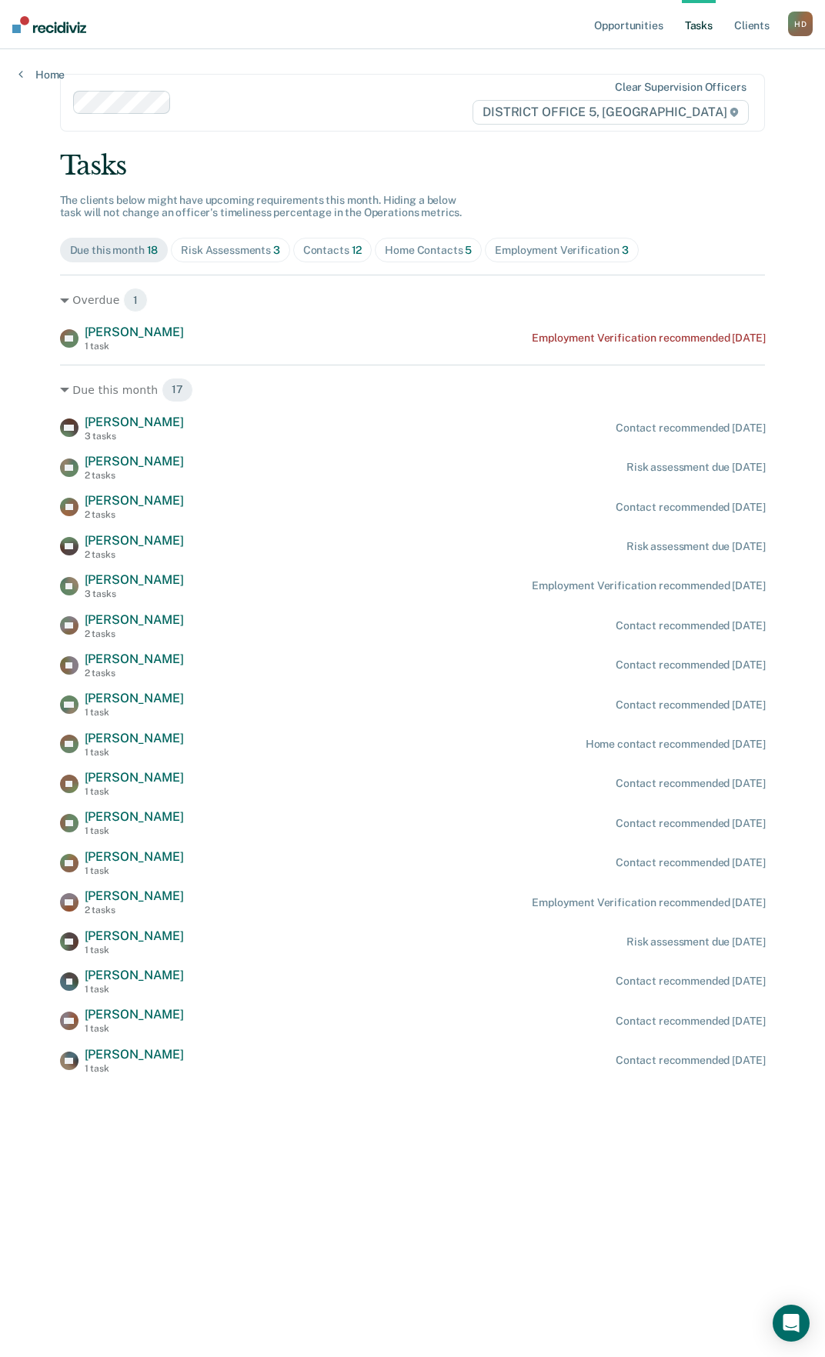
click at [0, 336] on html "Looks like you’re using Internet Explorer 11. For faster loading and a better e…" at bounding box center [412, 678] width 825 height 1357
click at [48, 72] on link "Home" at bounding box center [41, 75] width 46 height 14
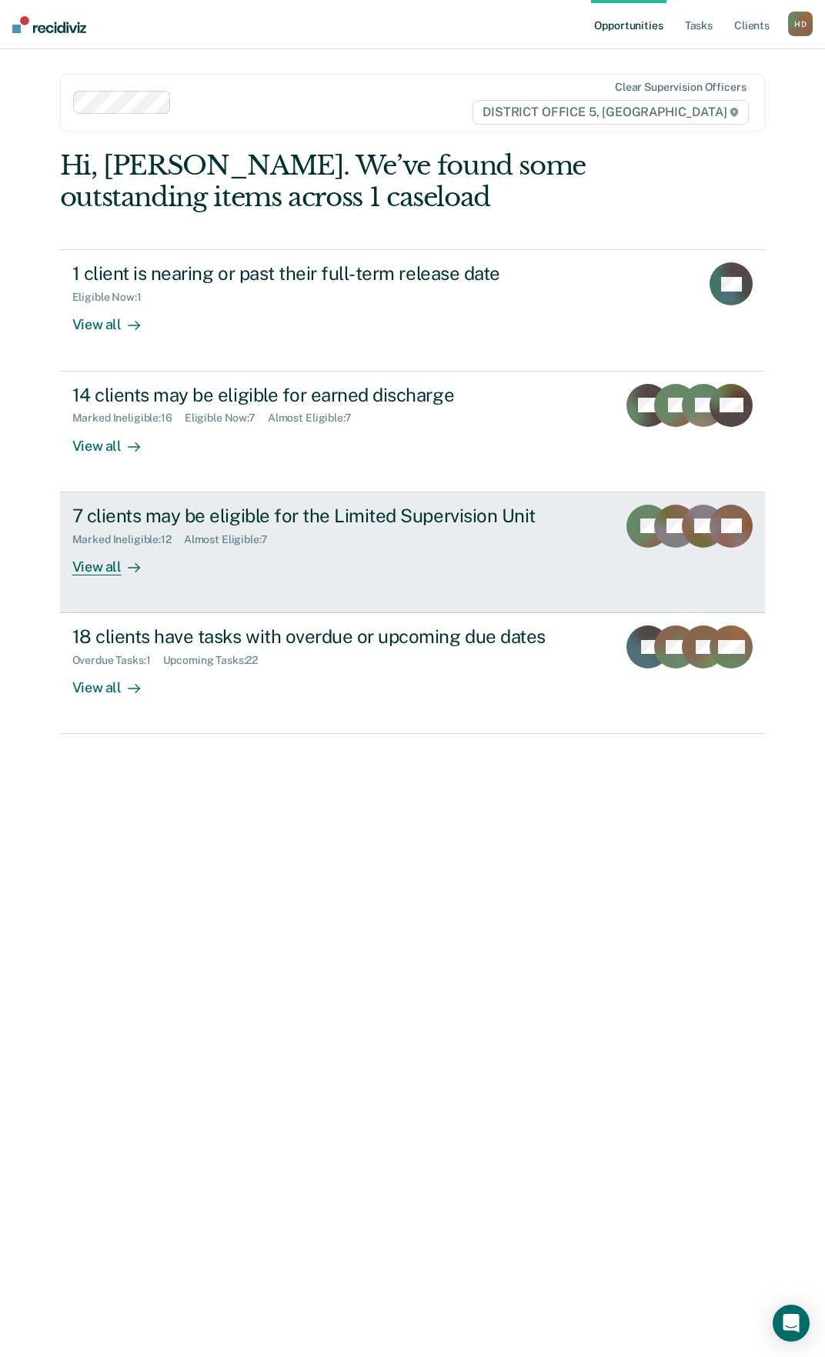
click at [169, 585] on link "7 clients may be eligible for the Limited Supervision Unit Marked Ineligible : …" at bounding box center [412, 552] width 705 height 121
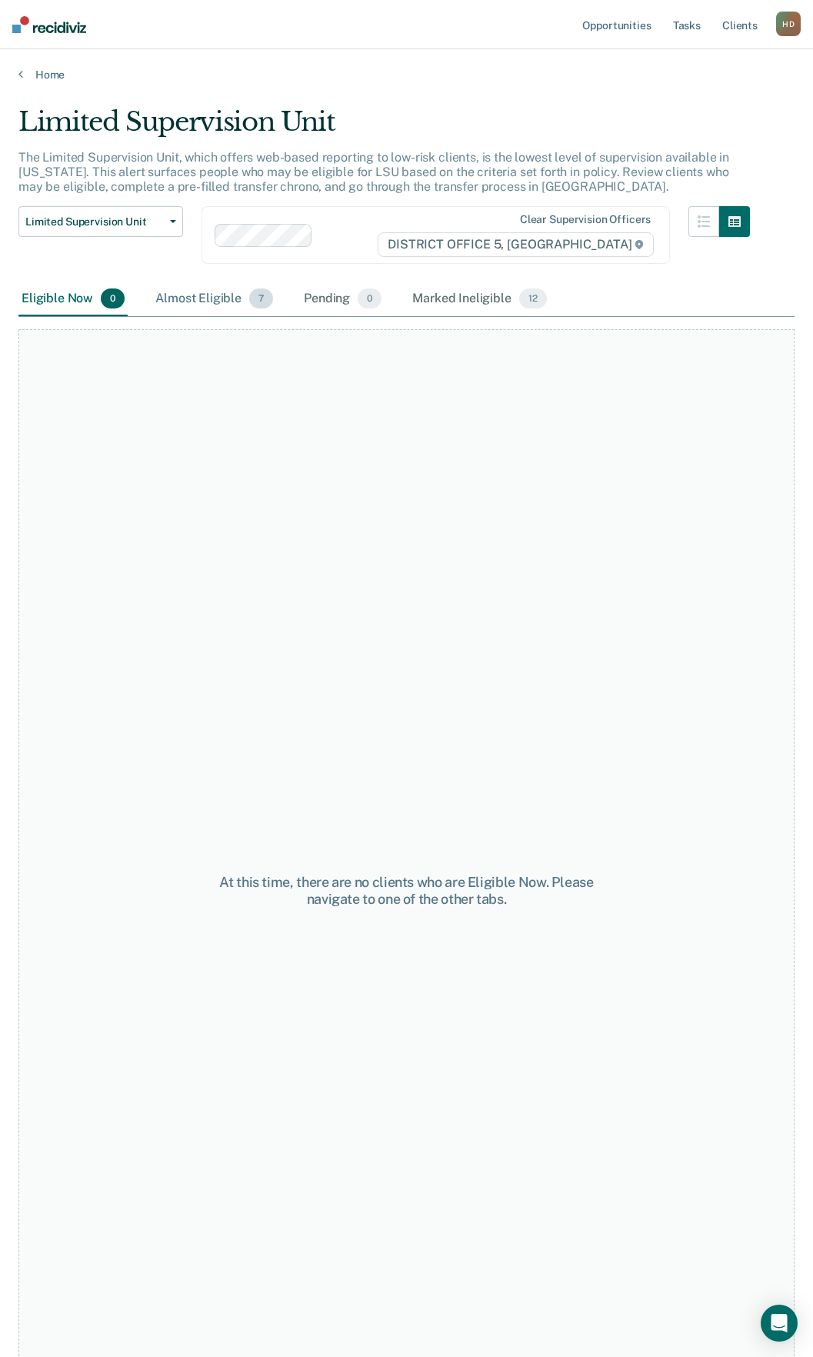
click at [221, 295] on div "Almost Eligible 7" at bounding box center [214, 299] width 124 height 34
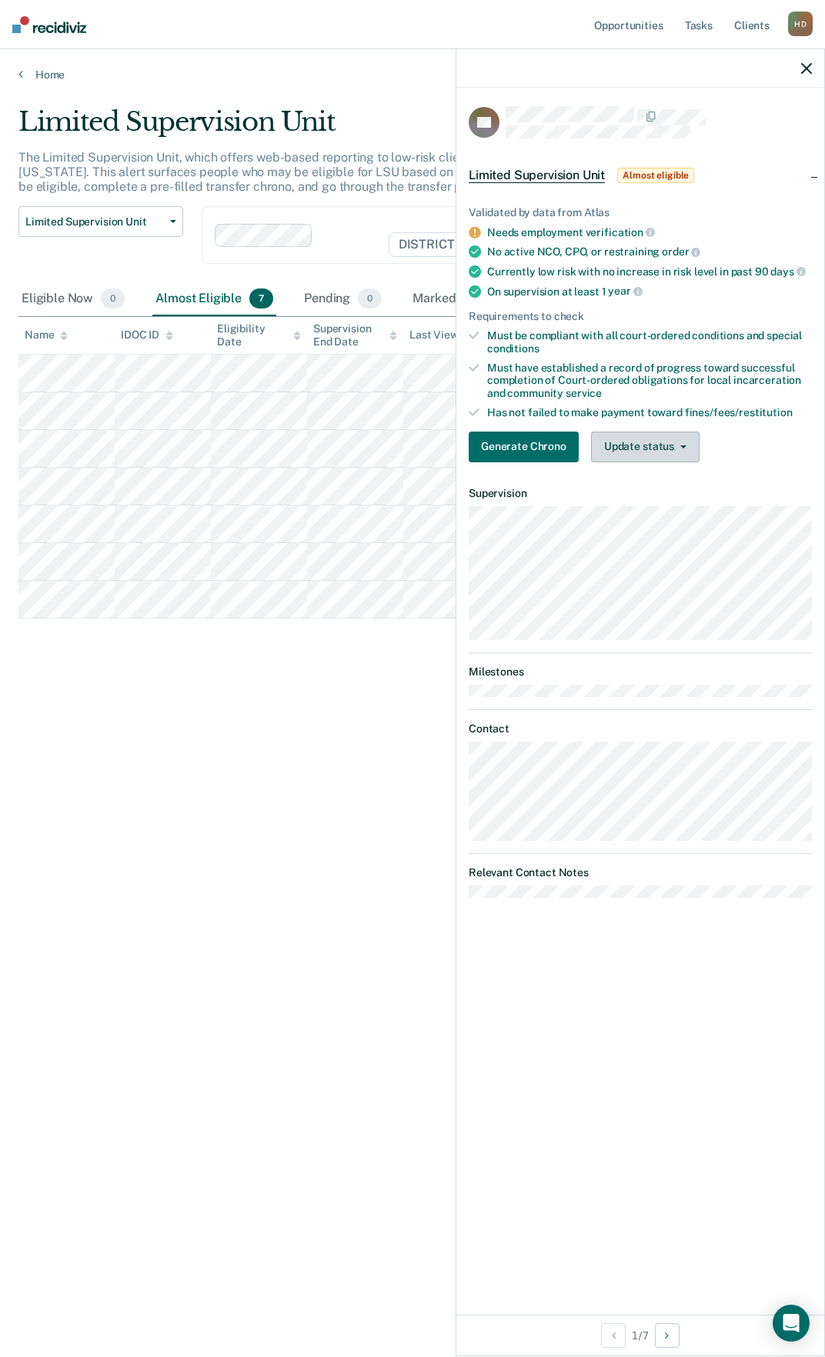
click at [668, 453] on button "Update status" at bounding box center [645, 447] width 108 height 31
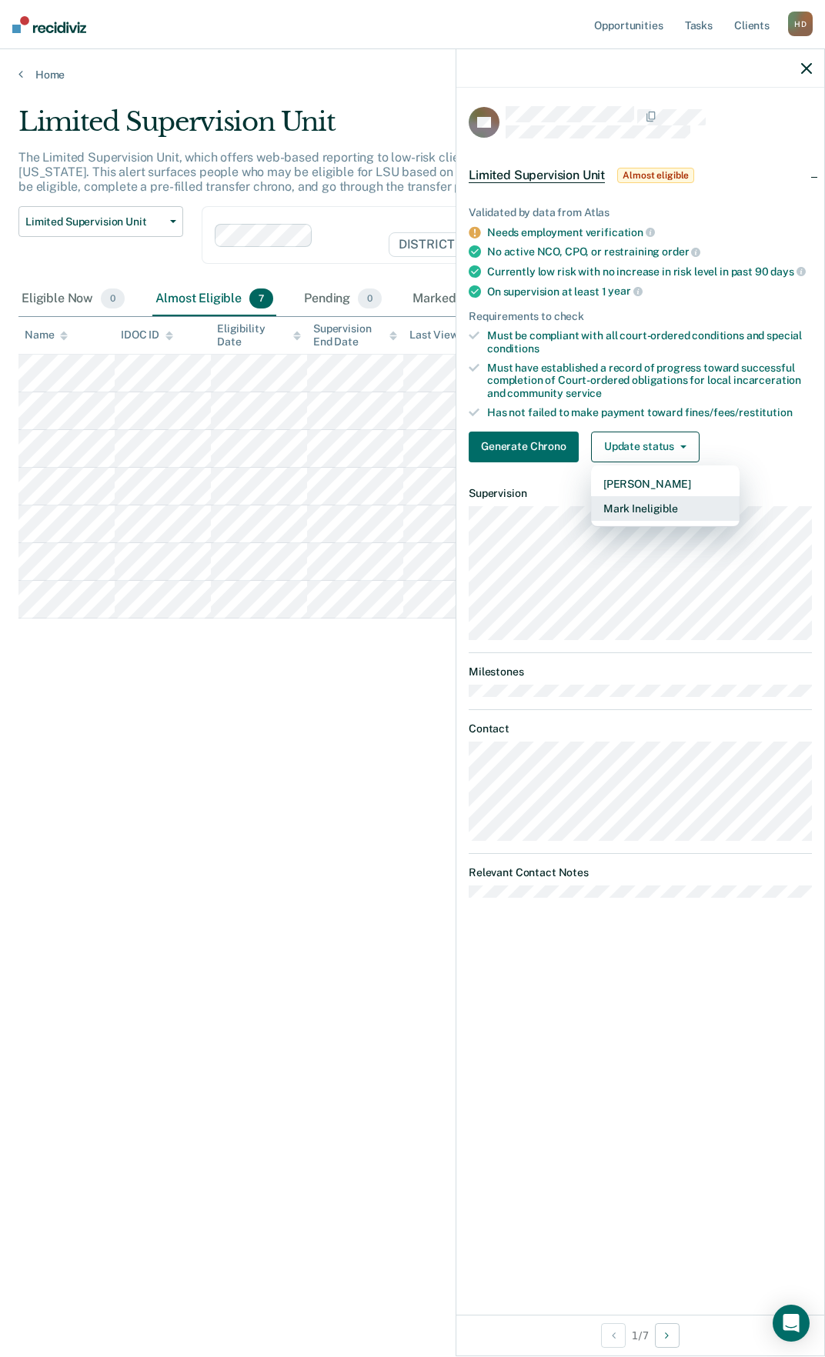
click at [663, 508] on button "Mark Ineligible" at bounding box center [665, 508] width 148 height 25
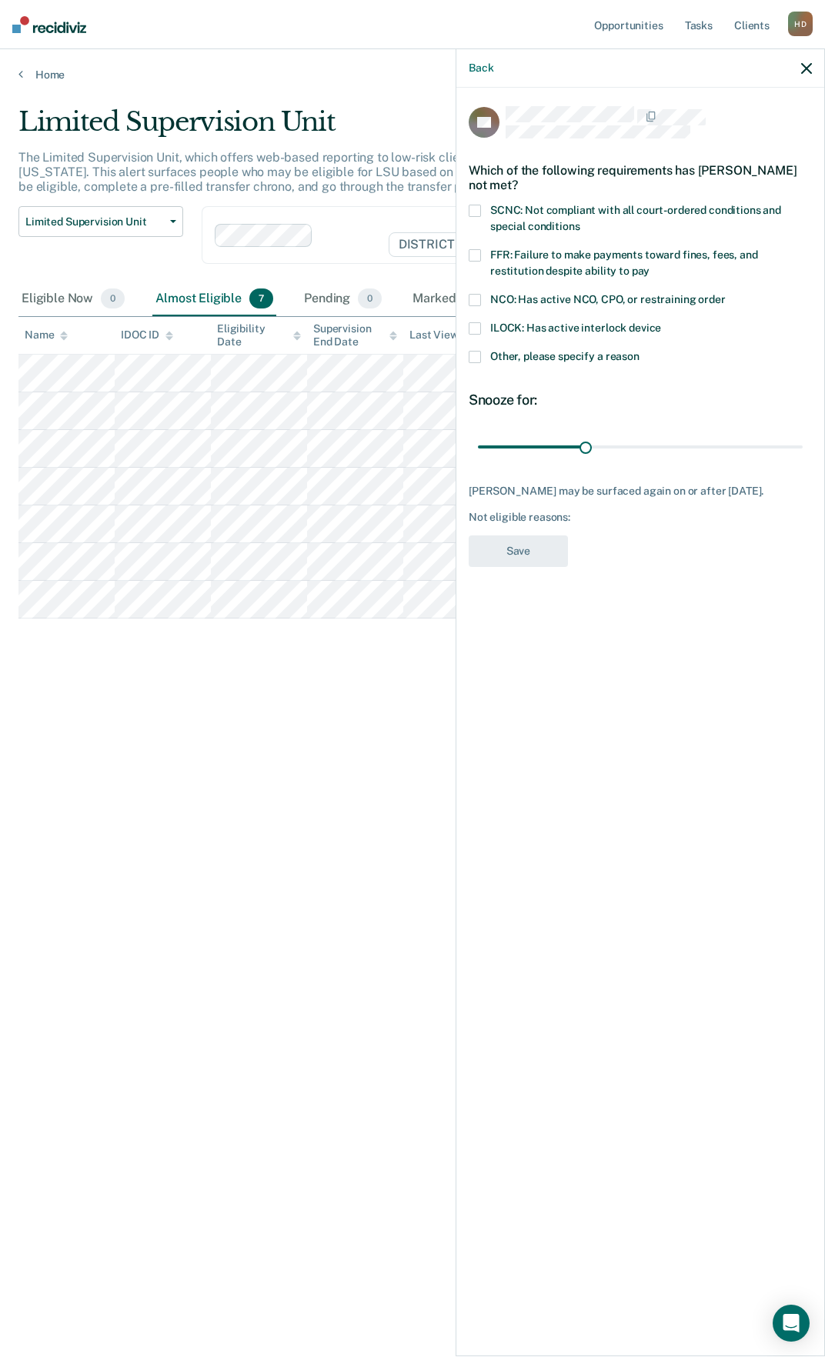
click at [475, 250] on span at bounding box center [474, 255] width 12 height 12
click at [649, 265] on input "FFR: Failure to make payments toward fines, fees, and restitution despite abili…" at bounding box center [649, 265] width 0 height 0
drag, startPoint x: 586, startPoint y: 449, endPoint x: 791, endPoint y: 445, distance: 204.7
click at [791, 445] on input "range" at bounding box center [640, 446] width 325 height 27
drag, startPoint x: 788, startPoint y: 447, endPoint x: 819, endPoint y: 444, distance: 30.9
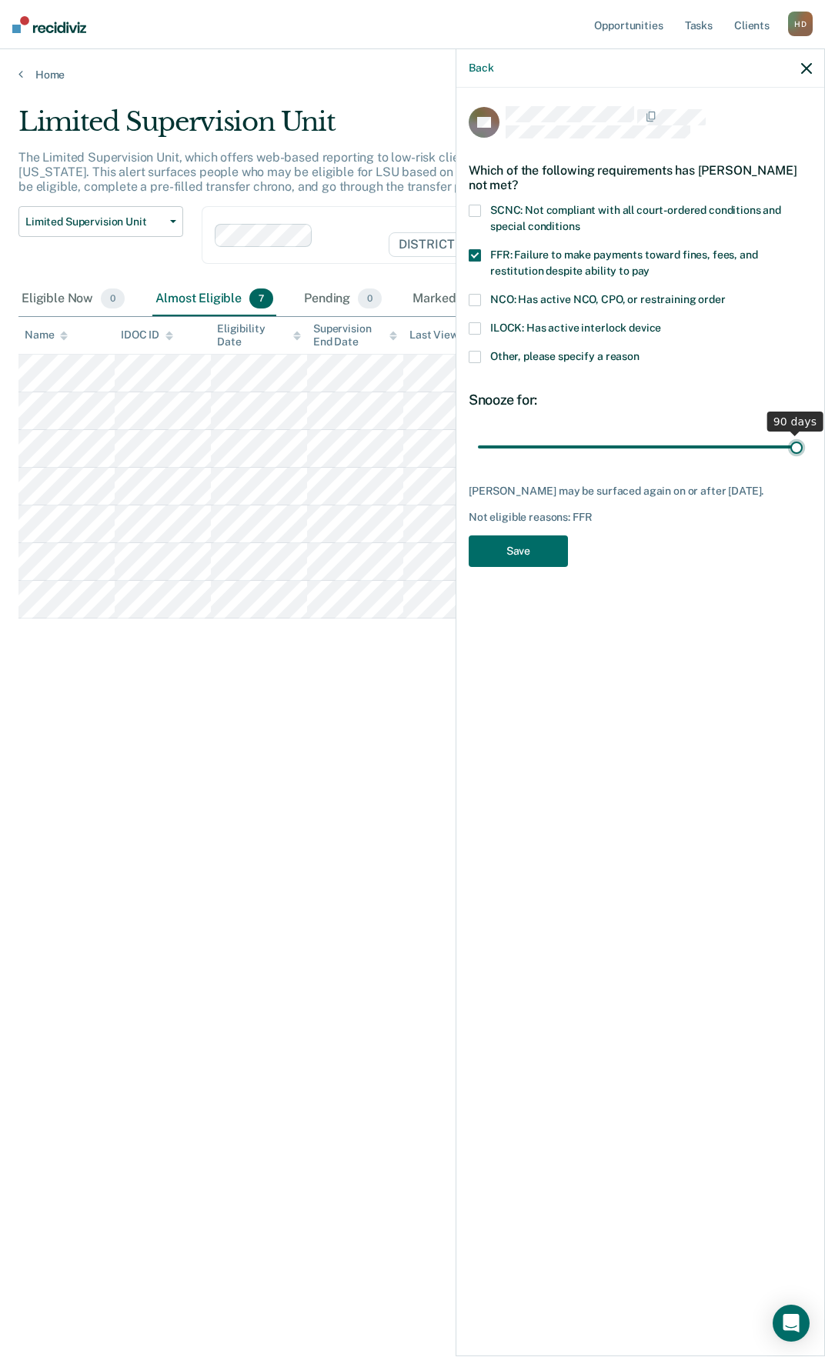
type input "90"
click at [802, 444] on input "range" at bounding box center [640, 446] width 325 height 27
click at [519, 566] on button "Save" at bounding box center [517, 551] width 99 height 32
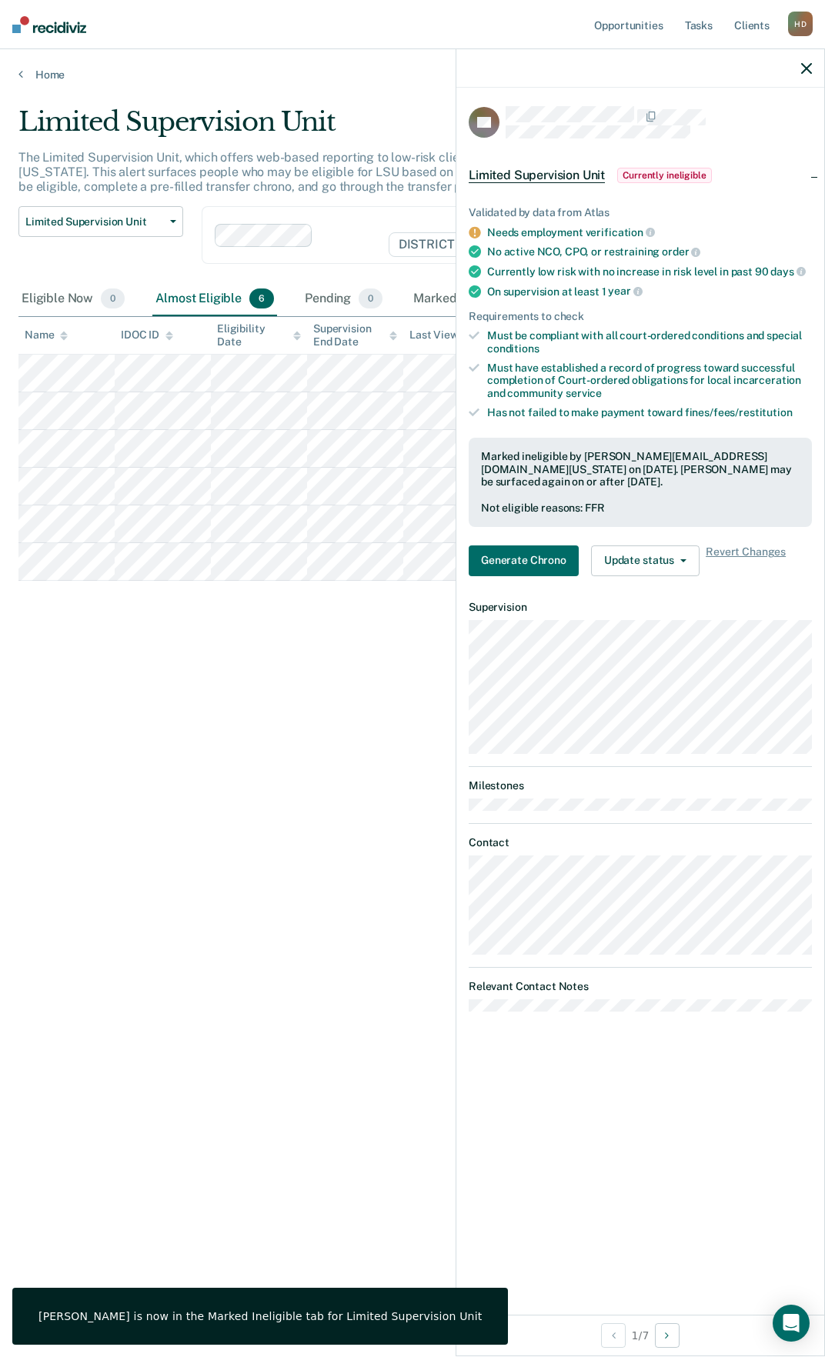
click at [808, 72] on icon "button" at bounding box center [806, 68] width 11 height 11
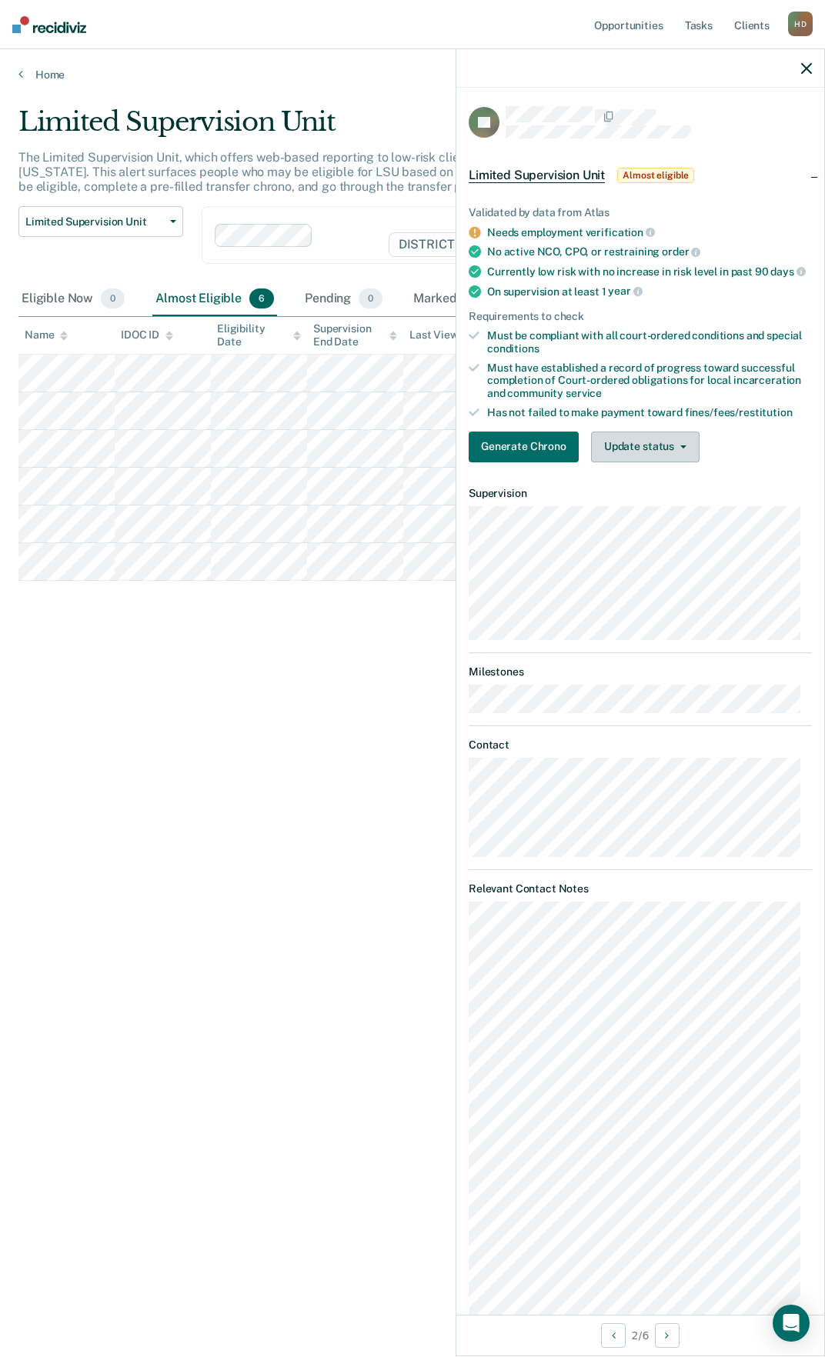
click at [667, 455] on button "Update status" at bounding box center [645, 447] width 108 height 31
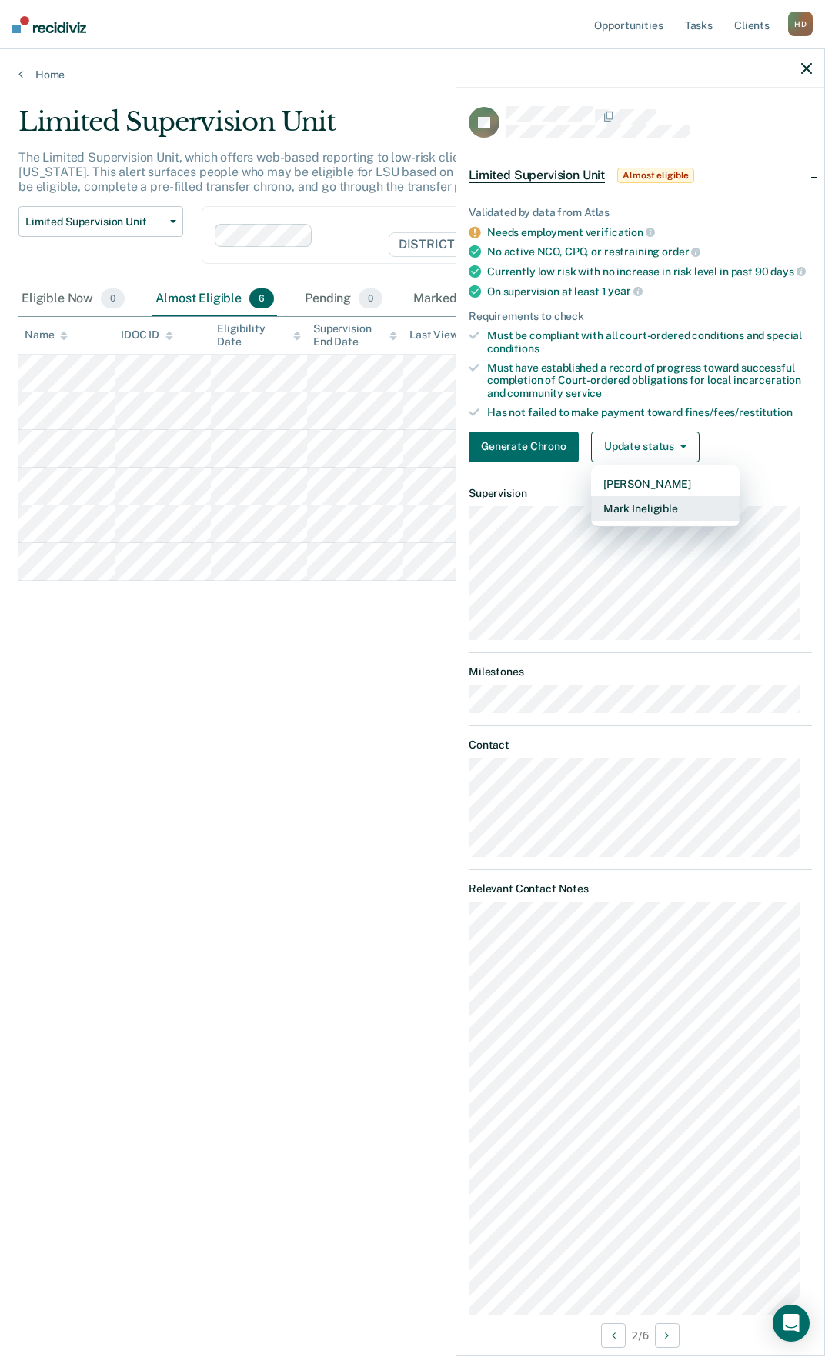
click at [646, 521] on button "Mark Ineligible" at bounding box center [665, 508] width 148 height 25
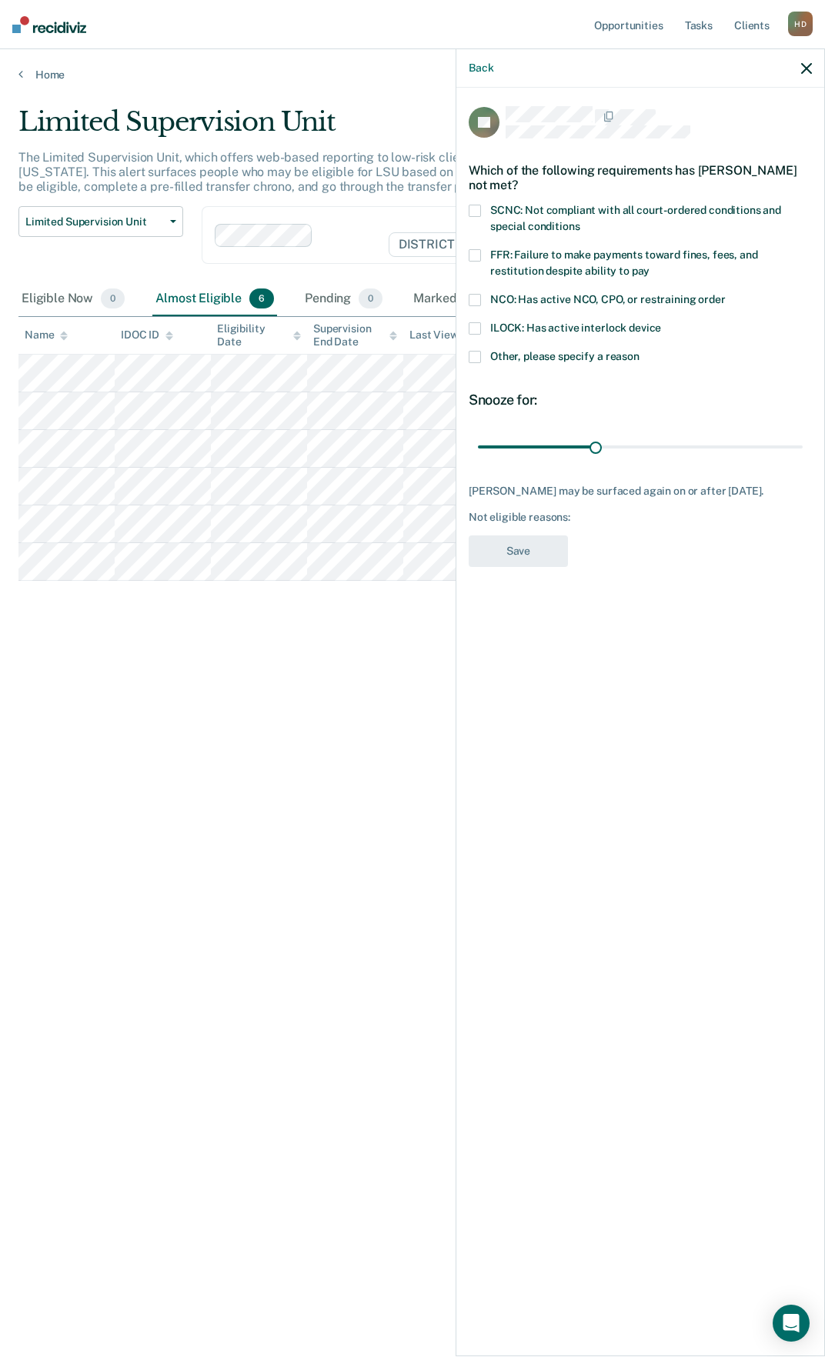
click at [473, 355] on span at bounding box center [474, 357] width 12 height 12
click at [639, 351] on input "Other, please specify a reason" at bounding box center [639, 351] width 0 height 0
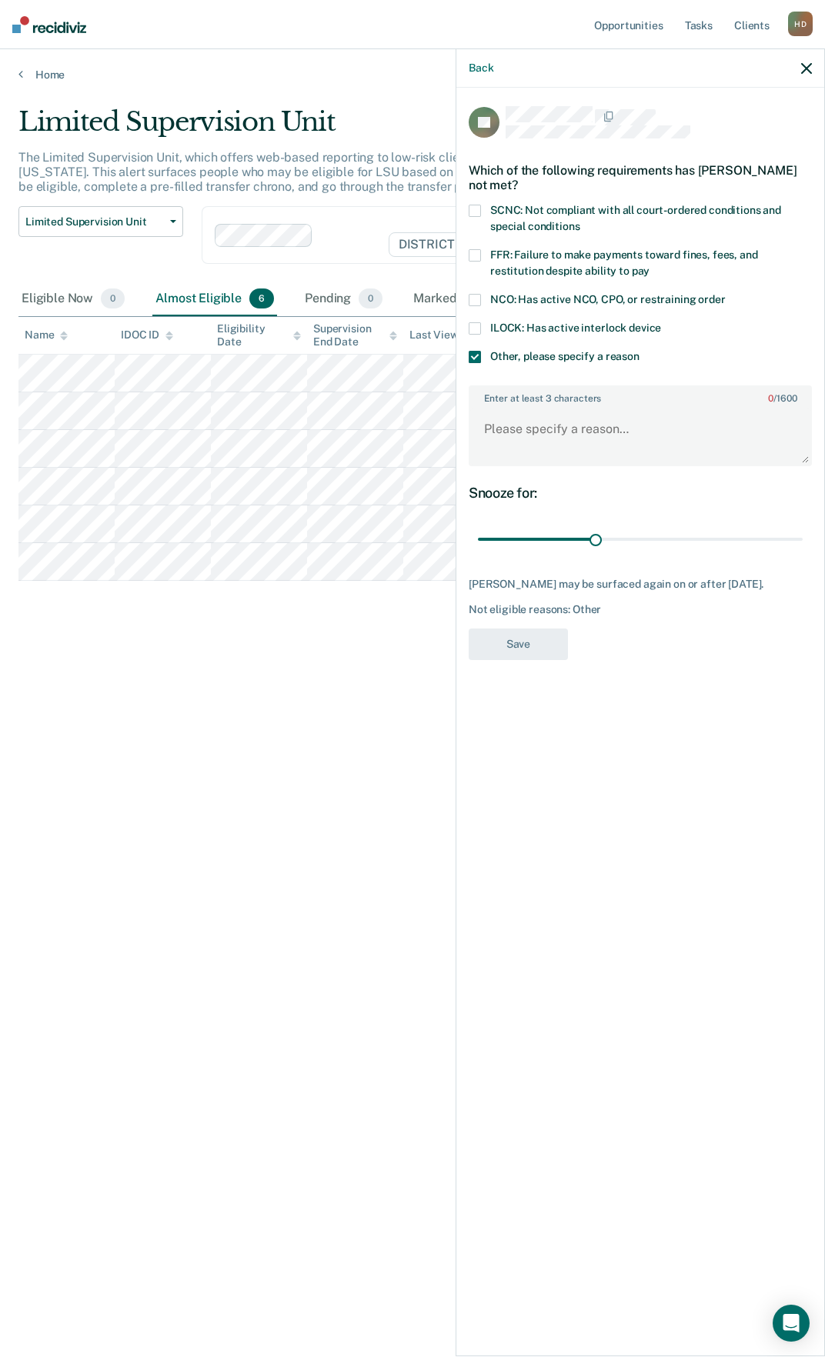
click at [807, 69] on icon "button" at bounding box center [806, 68] width 11 height 11
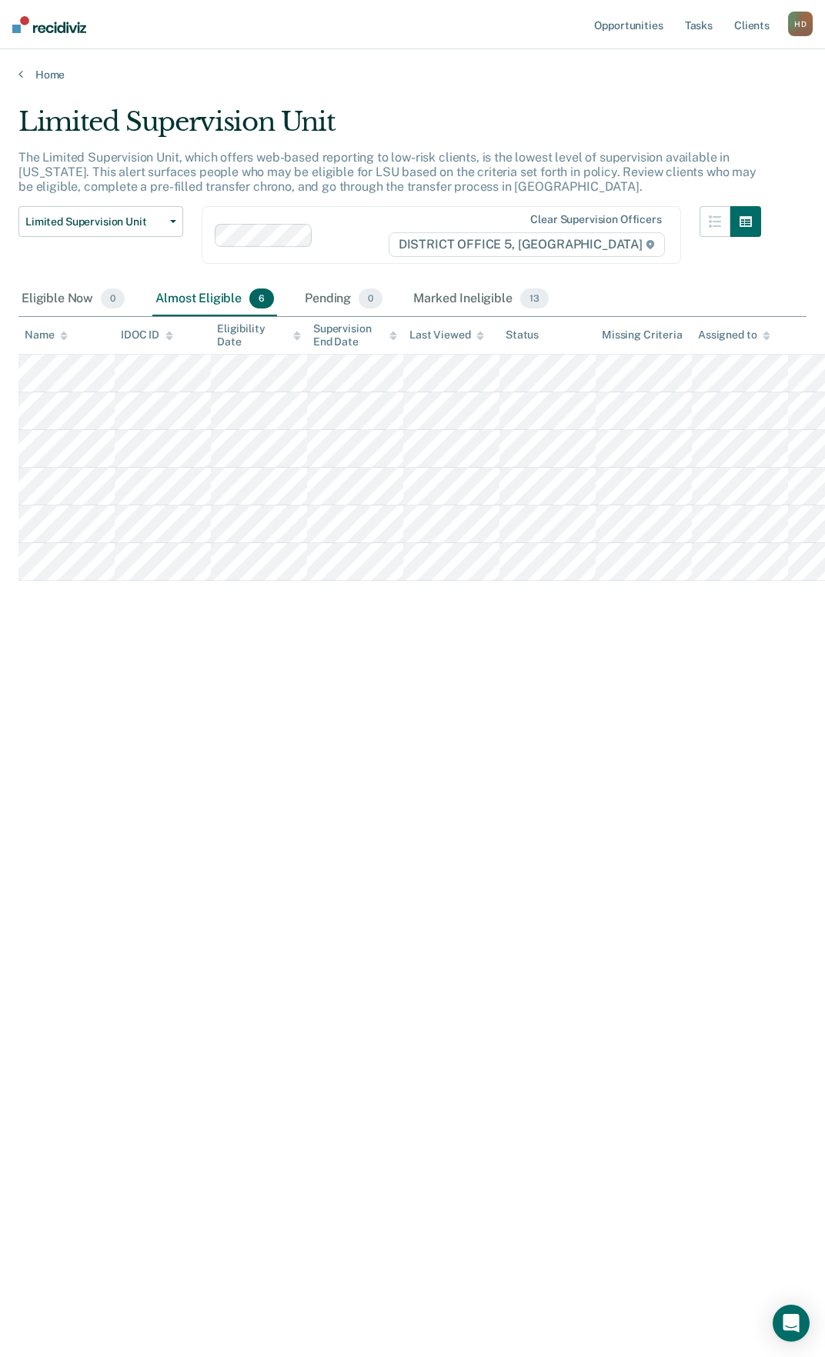
click at [560, 715] on div "Limited Supervision Unit The Limited Supervision Unit, which offers web-based r…" at bounding box center [412, 673] width 788 height 1135
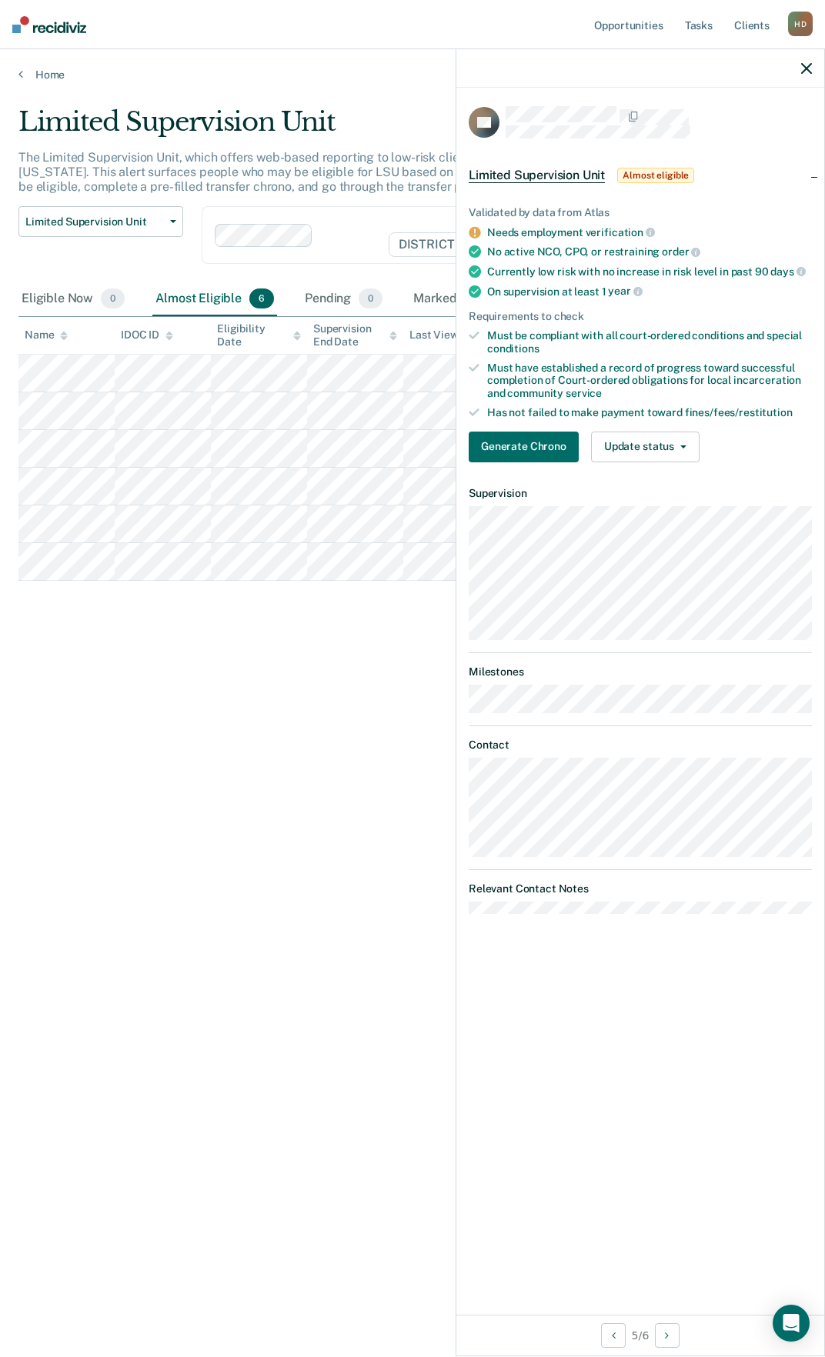
click at [807, 62] on button "button" at bounding box center [806, 68] width 11 height 13
click at [806, 62] on button "button" at bounding box center [806, 68] width 11 height 13
click at [808, 68] on icon "button" at bounding box center [806, 68] width 11 height 11
click at [812, 65] on div at bounding box center [640, 68] width 368 height 38
click at [804, 77] on div at bounding box center [640, 68] width 368 height 38
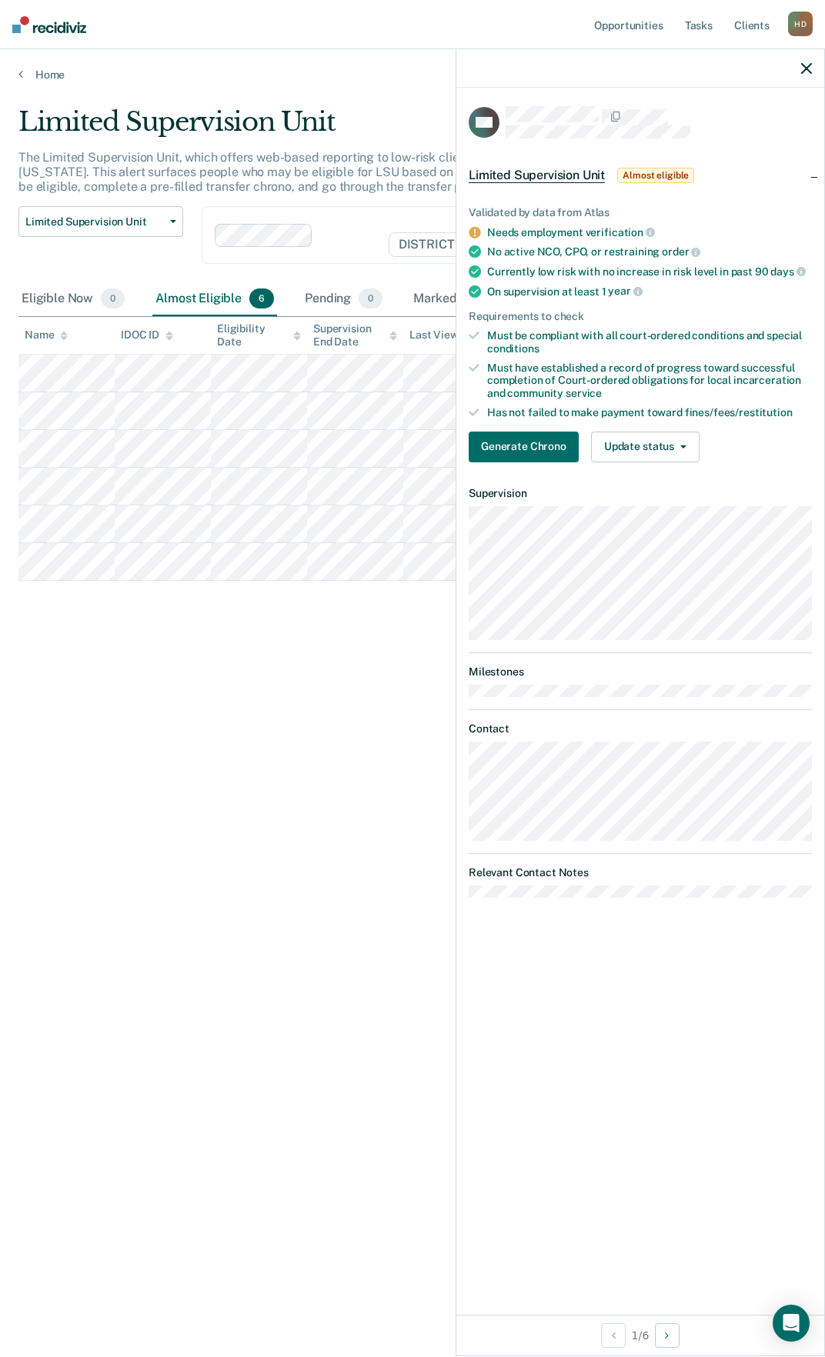
click at [812, 68] on div at bounding box center [640, 68] width 368 height 38
click at [814, 68] on div at bounding box center [640, 68] width 368 height 38
click at [805, 64] on icon "button" at bounding box center [806, 68] width 11 height 11
